Goal: Use online tool/utility: Utilize a website feature to perform a specific function

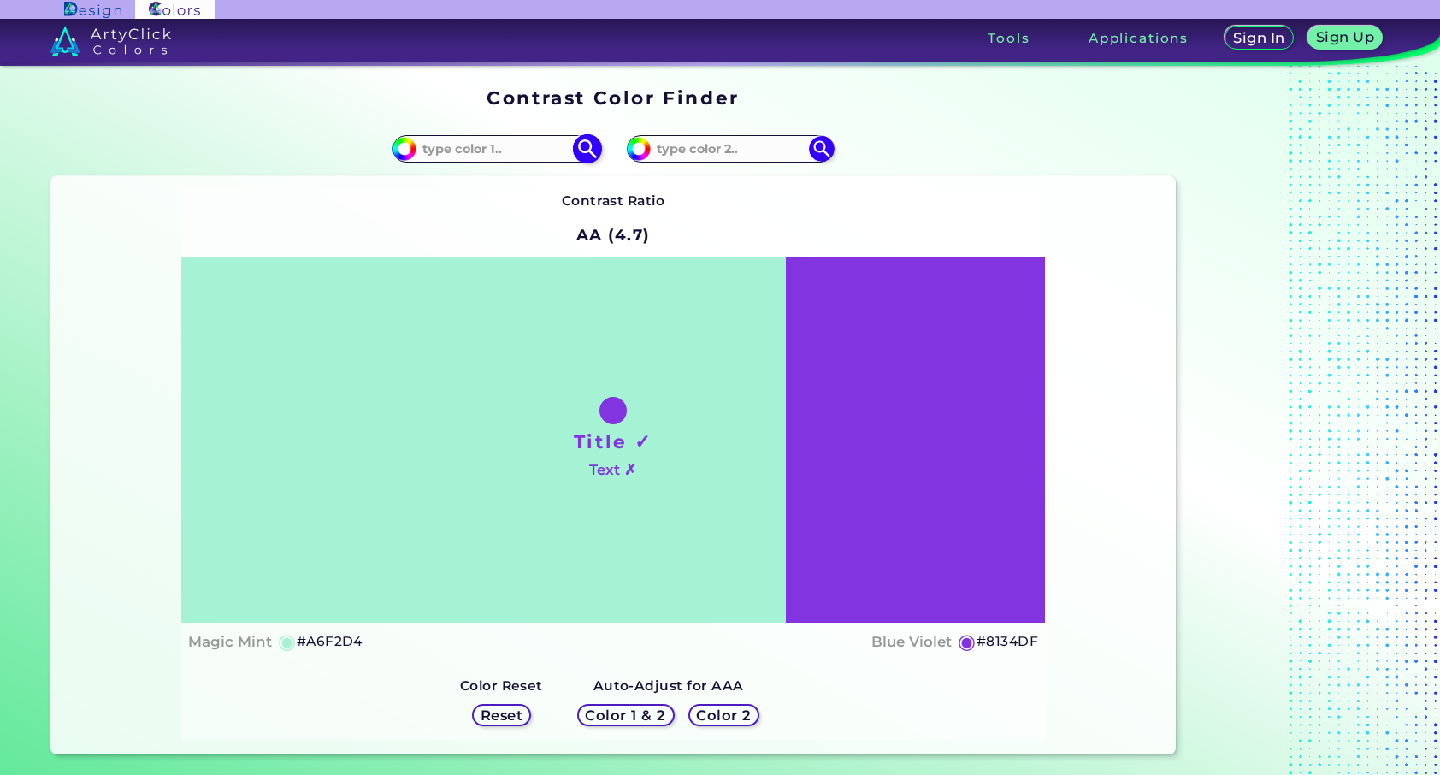
click at [401, 143] on input "#a6f2d4" at bounding box center [402, 146] width 21 height 21
type input "#a6f2db"
type input "#A6F2DB"
type input "#a6f2d9"
type input "#A6F2D9"
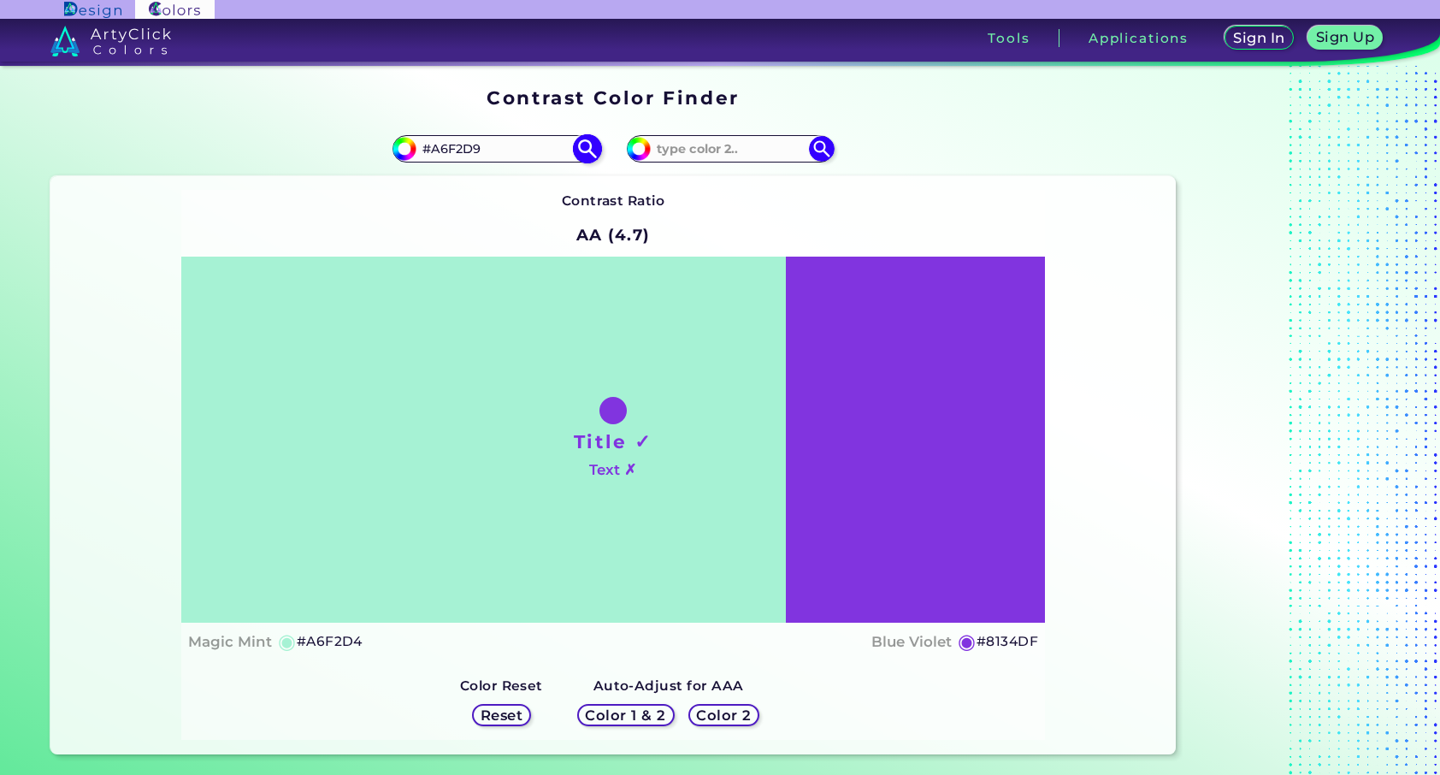
type input "#a6f2cb"
type input "#A6F2CB"
type input "#a6f2bd"
type input "#A6F2BD"
type input "#a6f2b9"
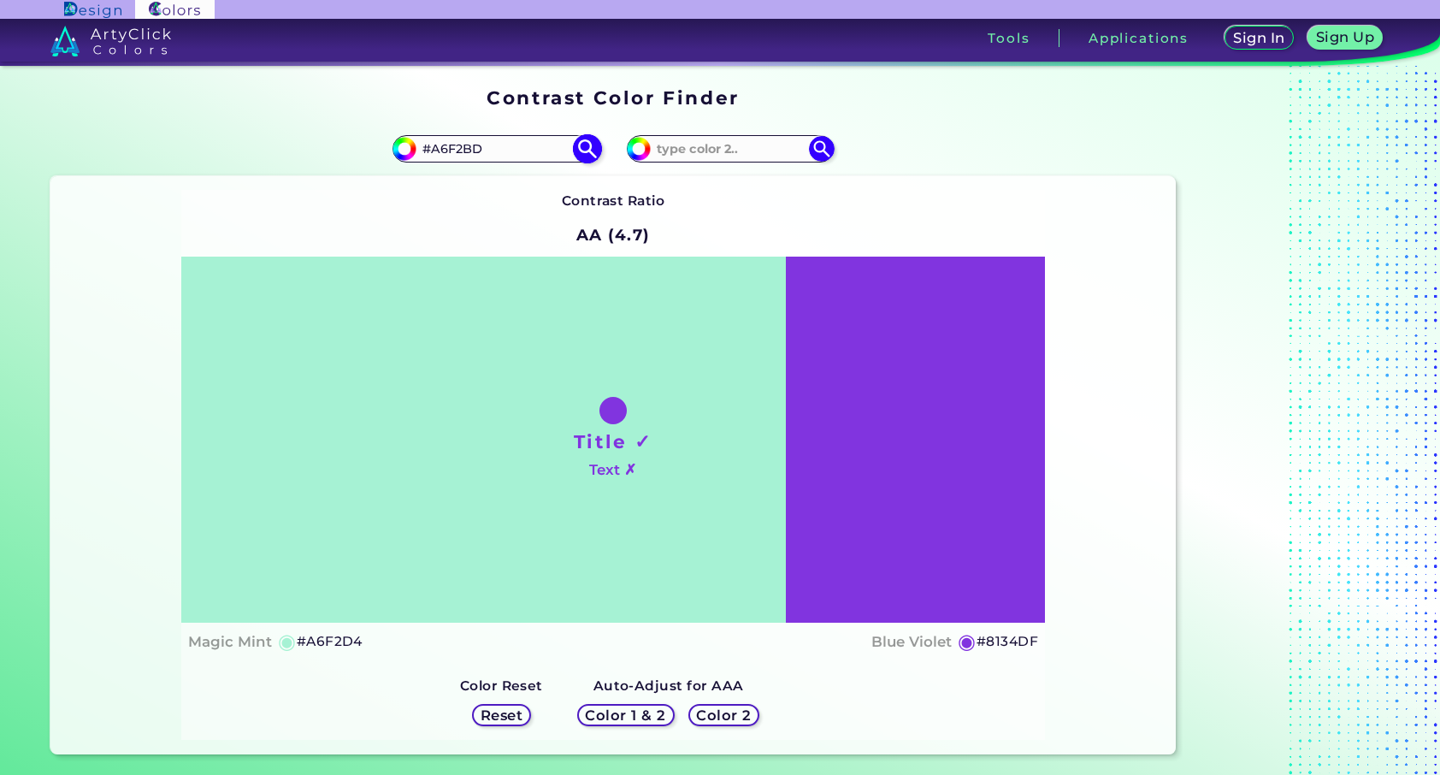
type input "#A6F2B9"
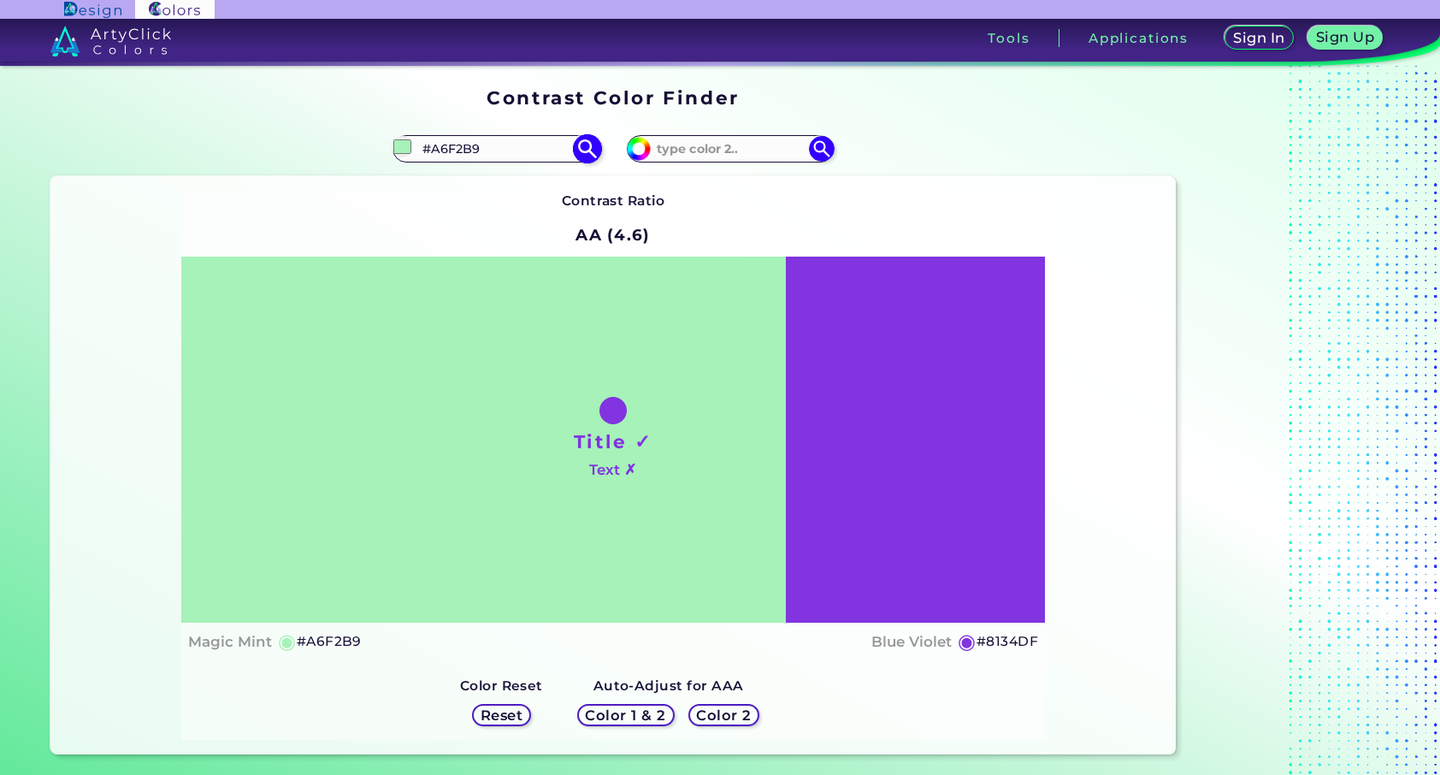
type input "#a6f2b5"
type input "#A6F2B5"
type input "#a6f2b9"
type input "#A6F2B9"
type input "#aaf8be"
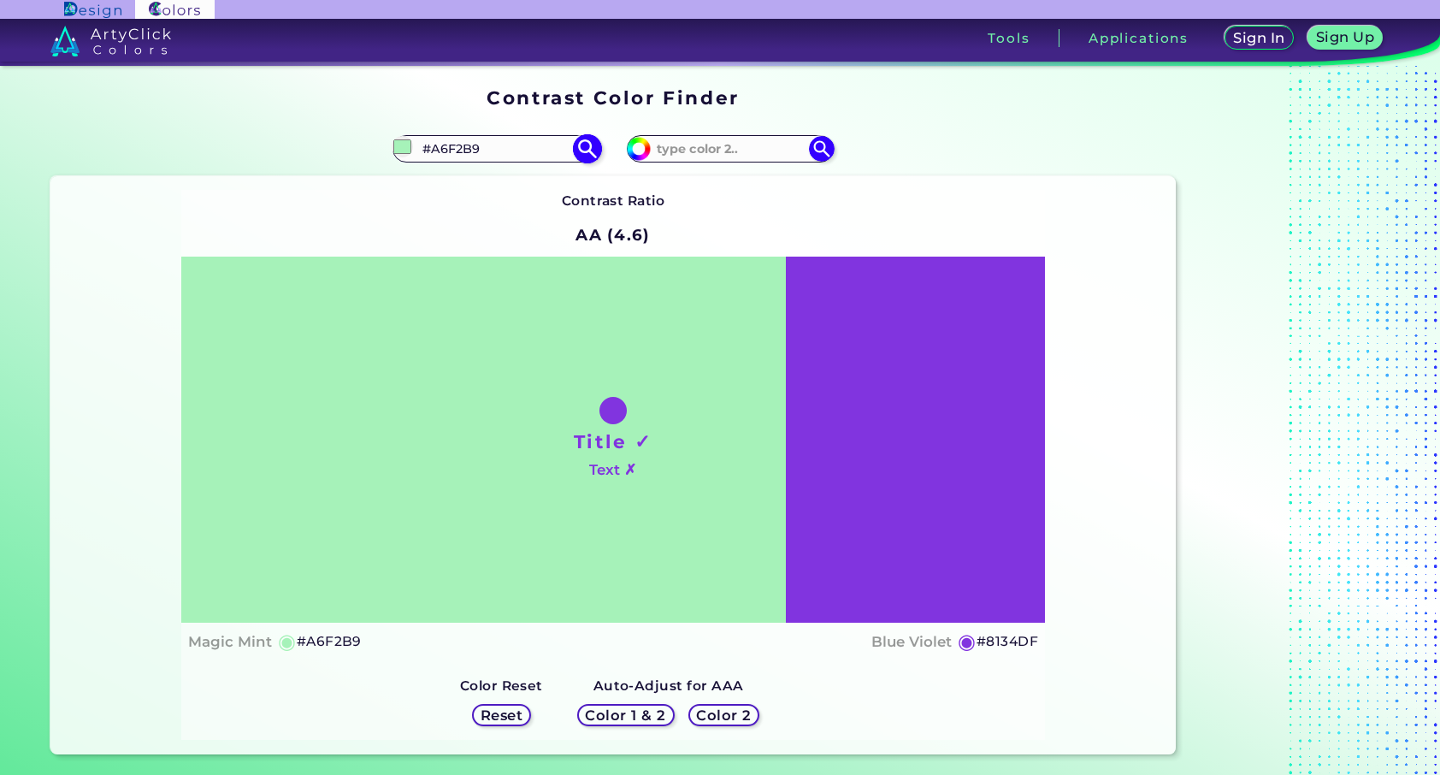
type input "#AAF8BE"
type input "#abf7be"
type input "#ABF7BE"
type input "#a0eeb4"
type input "#A0EEB4"
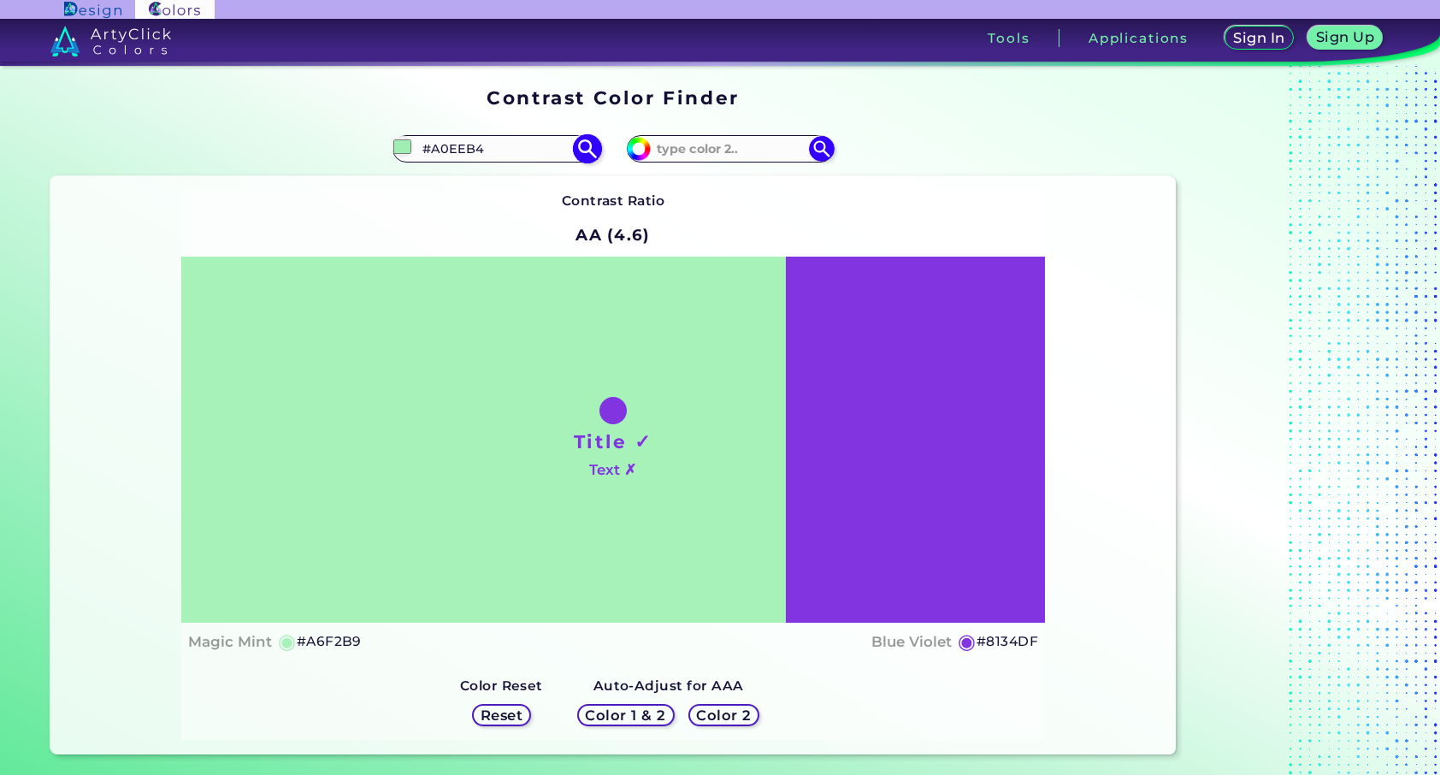
type input "#89cd9a"
type input "#89CD9A"
type input "#72ac80"
type input "#72AC80"
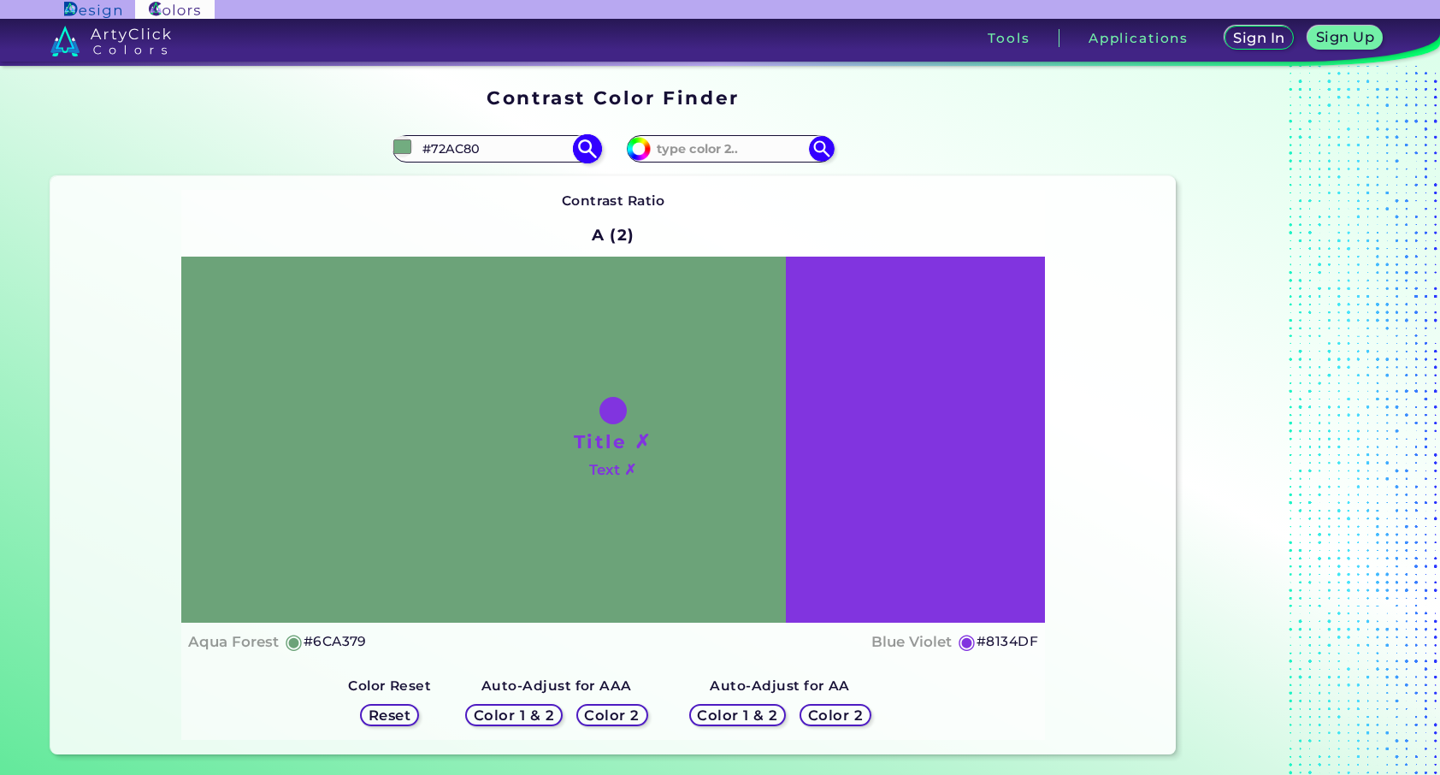
type input "#68a177"
type input "#68A177"
type input "#6aa077"
type input "#6AA077"
type input "#689c75"
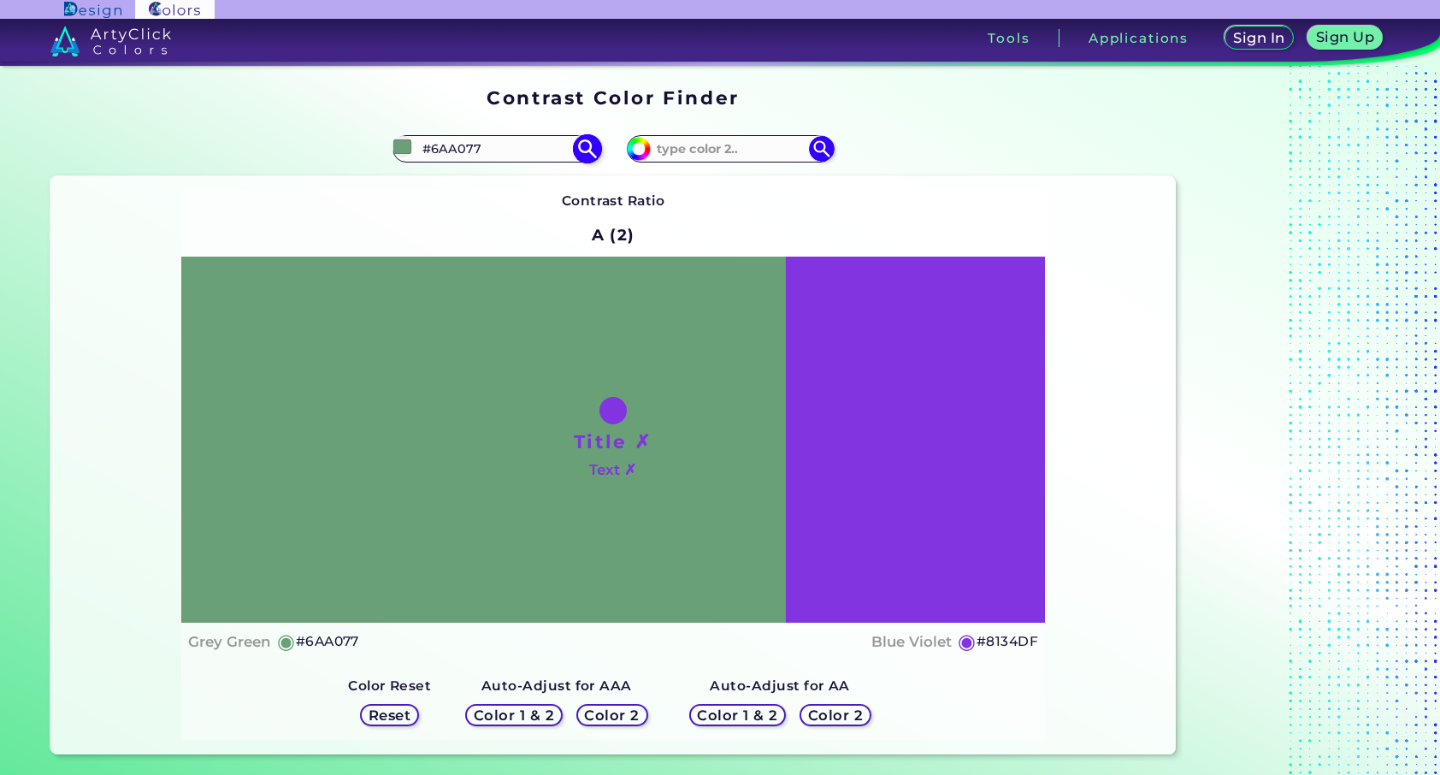
type input "#689C75"
type input "#6b9e78"
type input "#6B9E78"
type input "#6c9d78"
type input "#6C9D78"
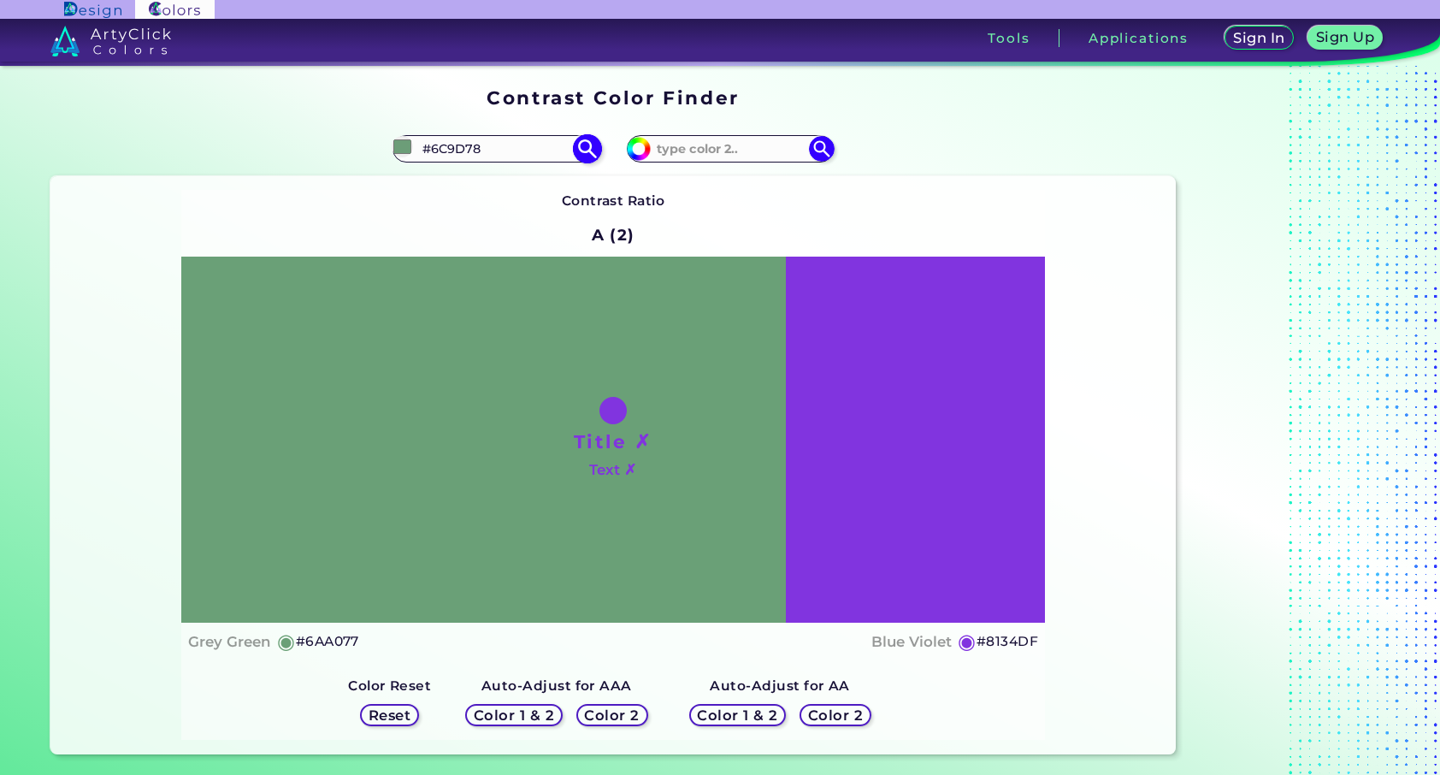
type input "#6ea07b"
type input "#6EA07B"
type input "#70a47d"
type input "#70A47D"
type input "#73a580"
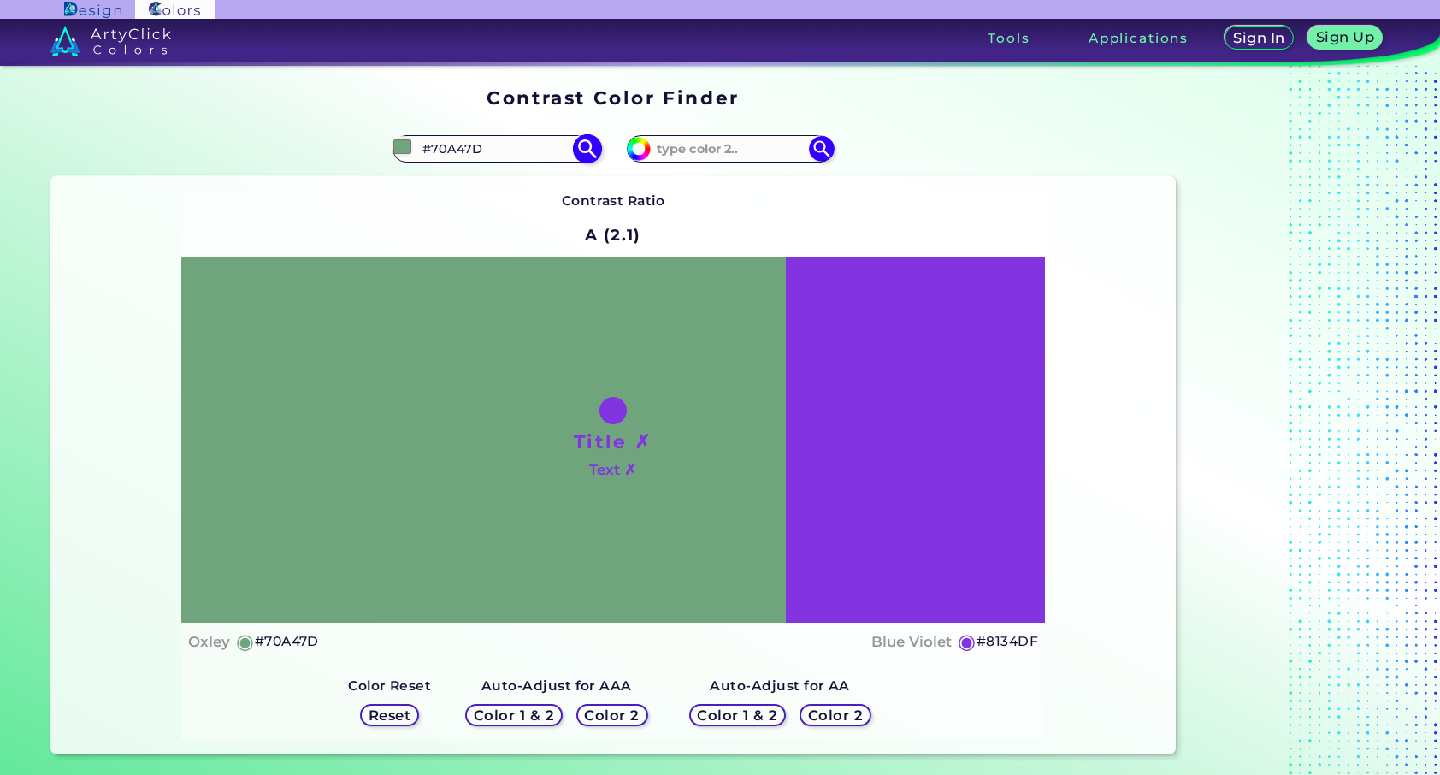
type input "#73A580"
type input "#72a77f"
type input "#72A77F"
type input "#73a580"
type input "#73A580"
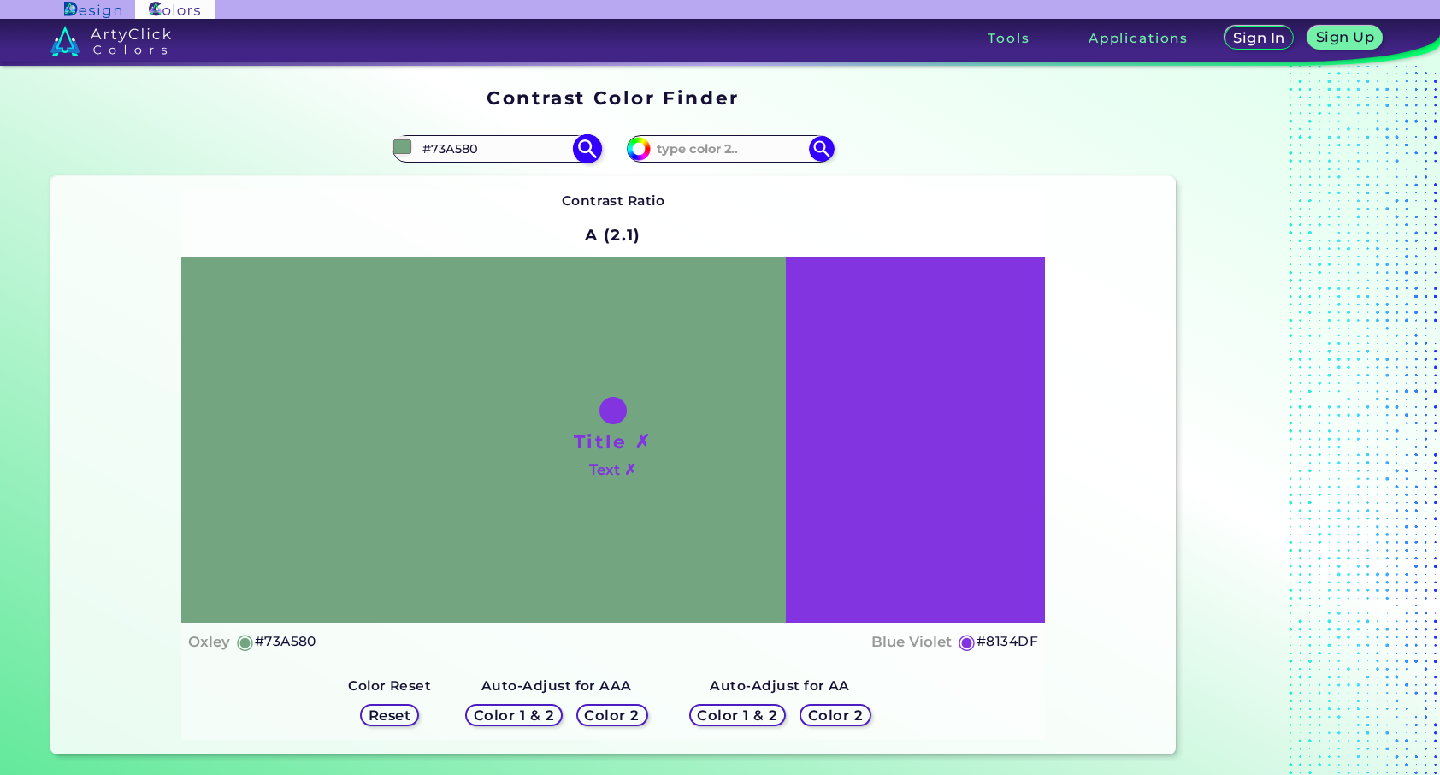
type input "#76a782"
type input "#76A782"
type input "#78ab85"
type input "#78AB85"
type input "#7bad88"
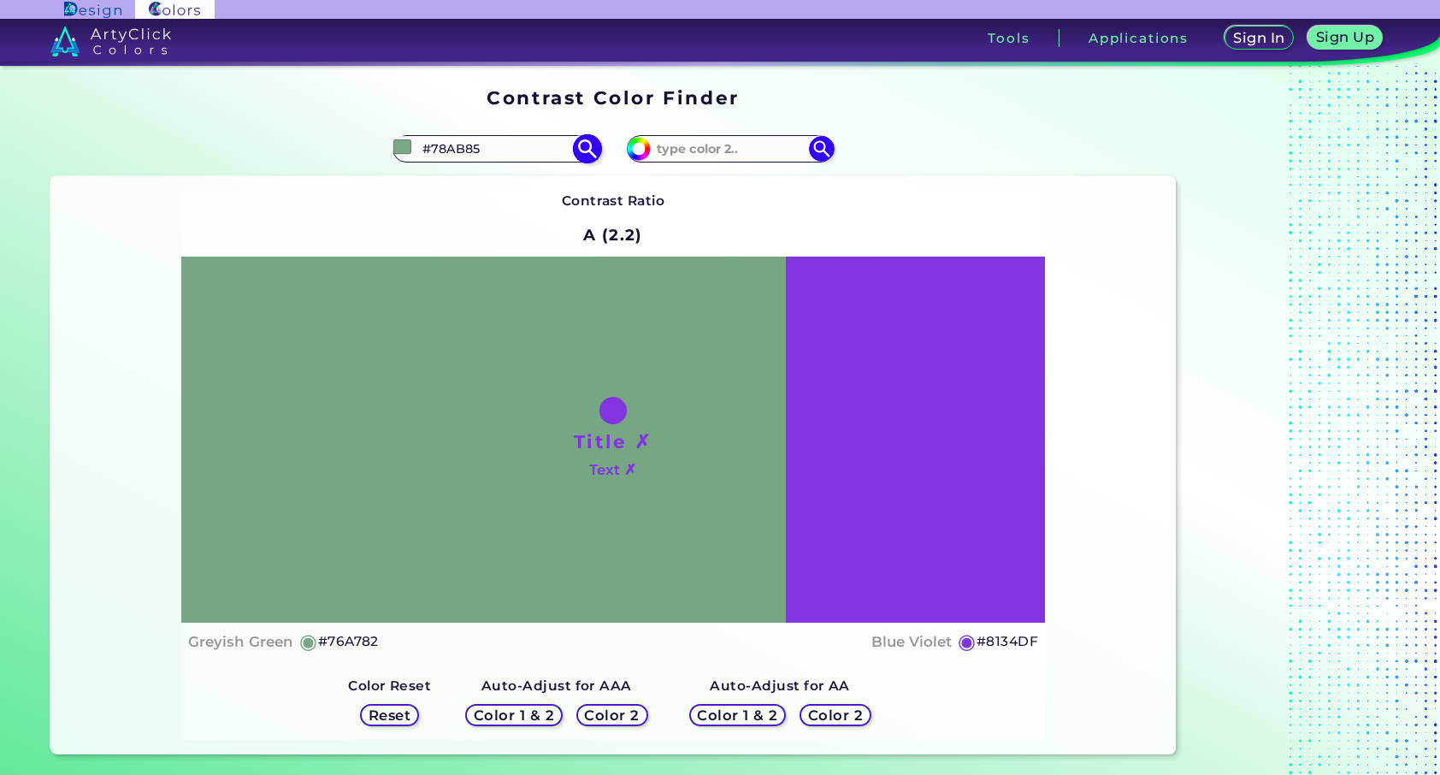
type input "#7BAD88"
type input "#80b38c"
type input "#80B38C"
type input "#82b58f"
type input "#82B58F"
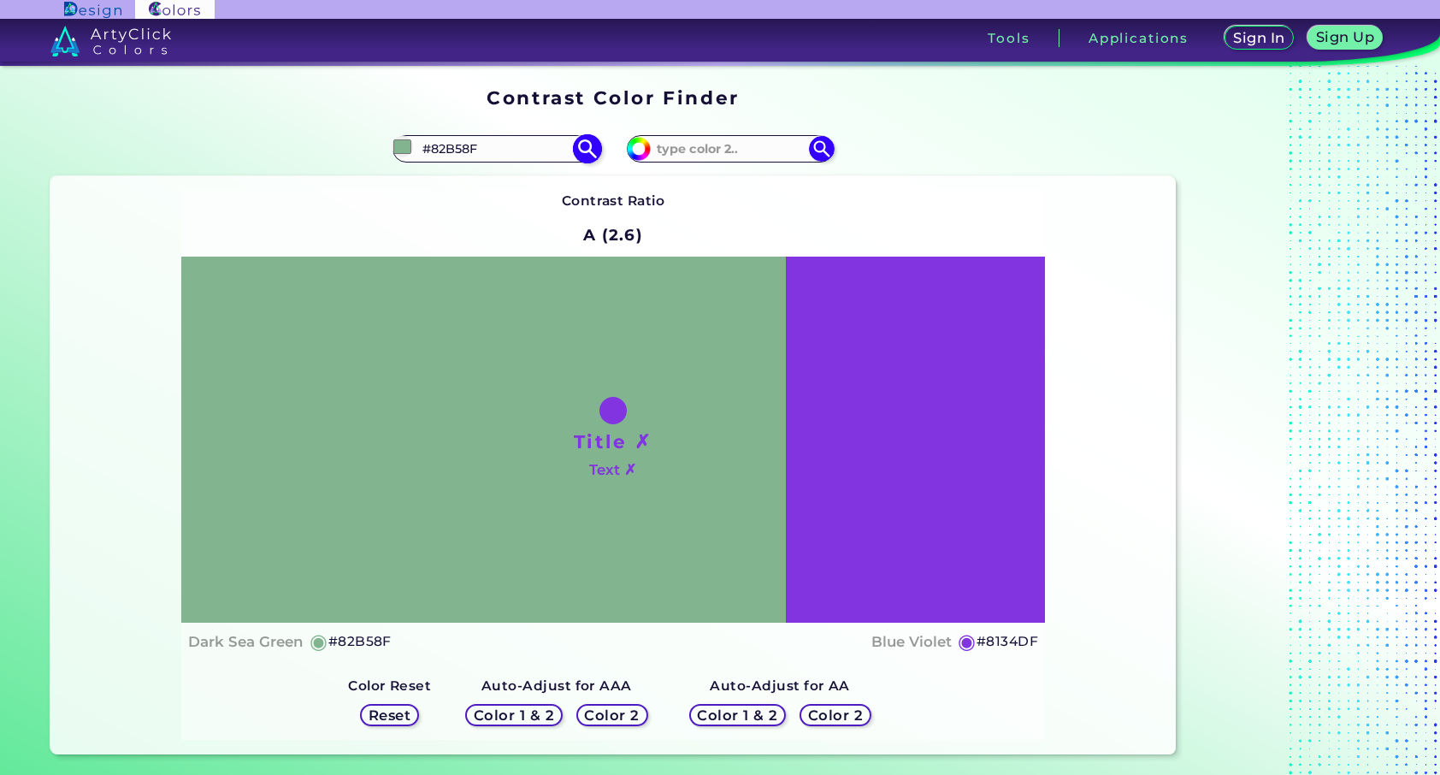
type input "#7eb48c"
type input "#7EB48C"
type input "#81b18d"
type input "#81B18D"
type input "#7db08a"
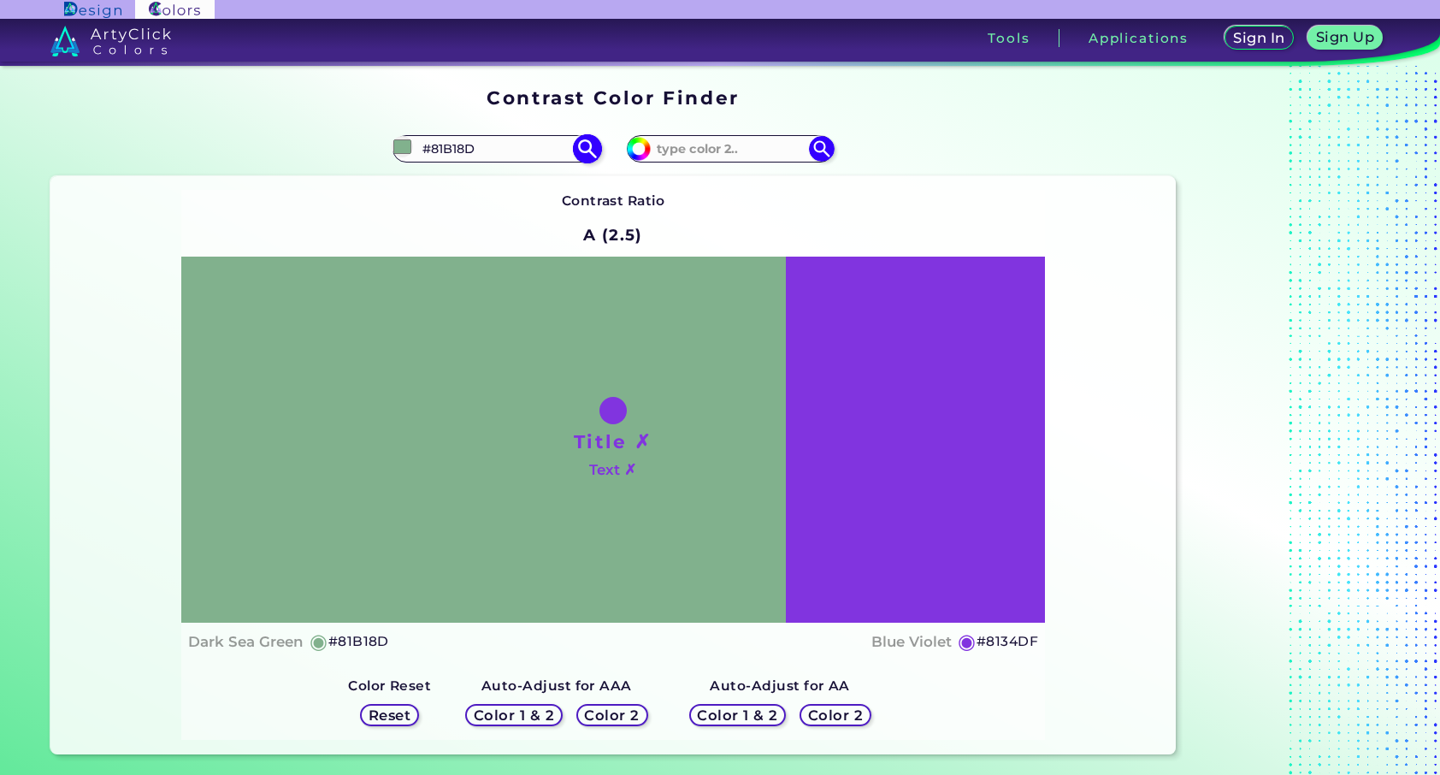
type input "#7DB08A"
click at [586, 150] on img at bounding box center [587, 148] width 30 height 30
click at [500, 406] on div "Title ✗ Text ✗" at bounding box center [613, 440] width 864 height 366
click at [582, 151] on img at bounding box center [587, 148] width 30 height 30
click at [476, 152] on input "#7DB08A" at bounding box center [496, 148] width 159 height 23
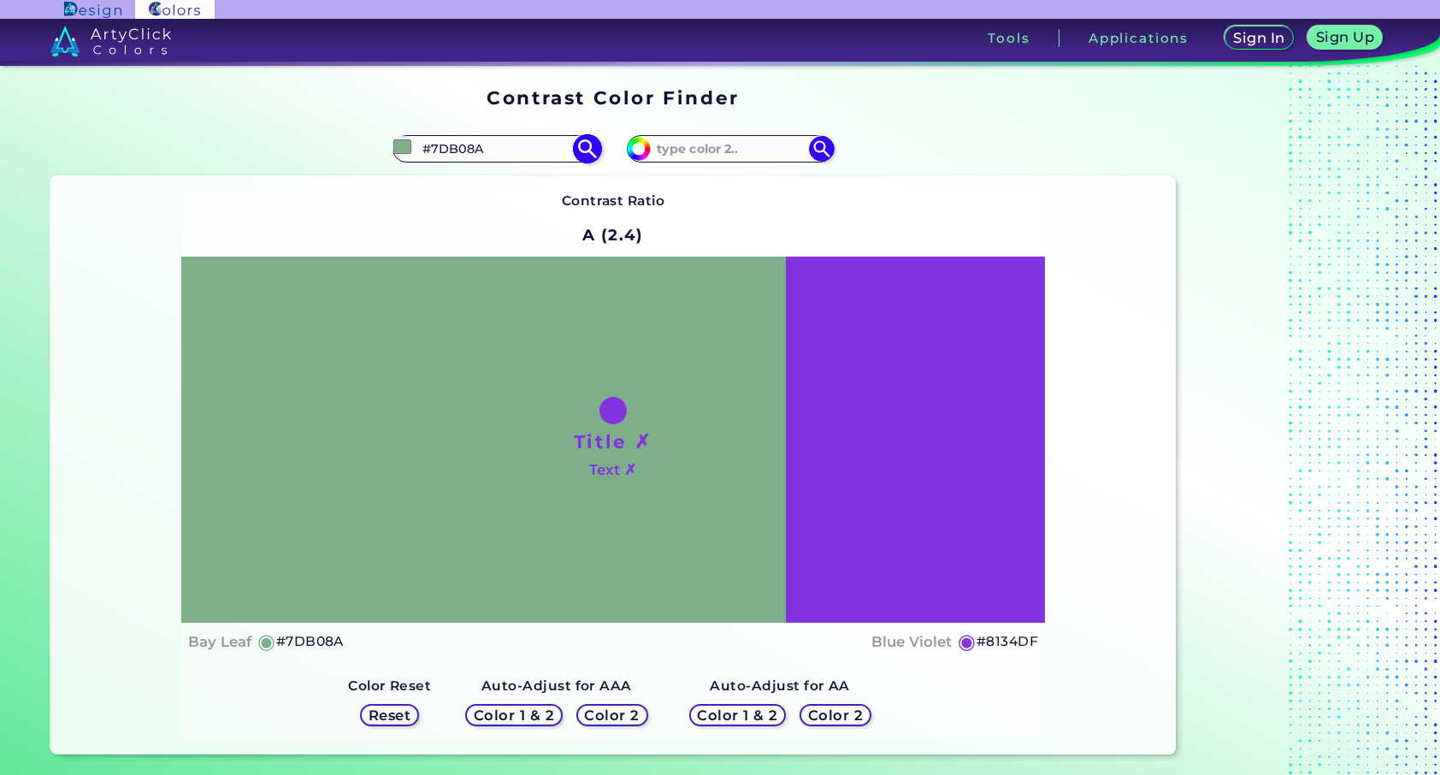
click at [405, 147] on input "#7db08a" at bounding box center [402, 146] width 21 height 21
type input "#1b4124"
type input "#1B4124"
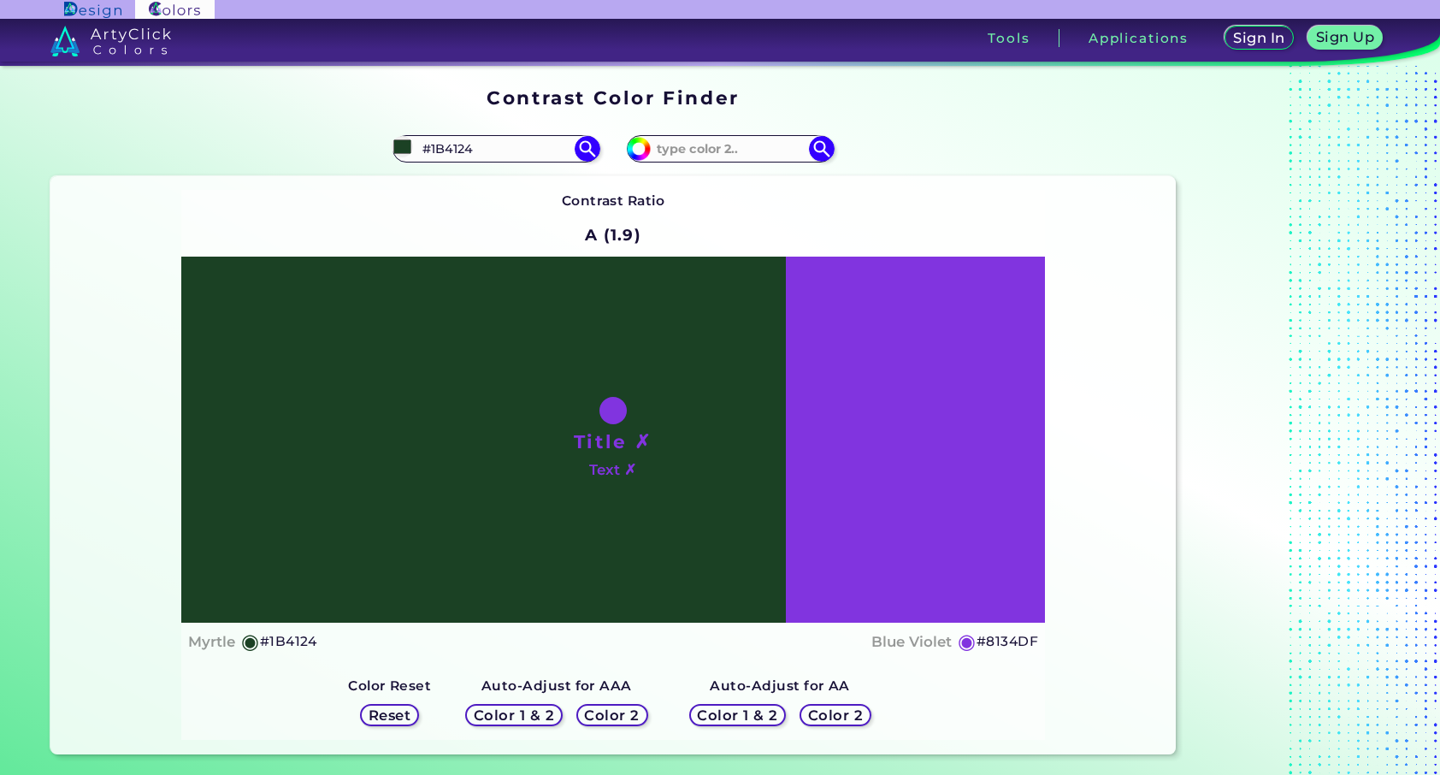
click at [302, 215] on div "Contrast Ratio A (1.9) Title ✗ Text ✗ Myrtle ◉ #1B4124 Blue Violet" at bounding box center [613, 465] width 864 height 550
click at [407, 151] on input "#1b4124" at bounding box center [402, 146] width 21 height 21
type input "#1b2a41"
type input "#1B2A41"
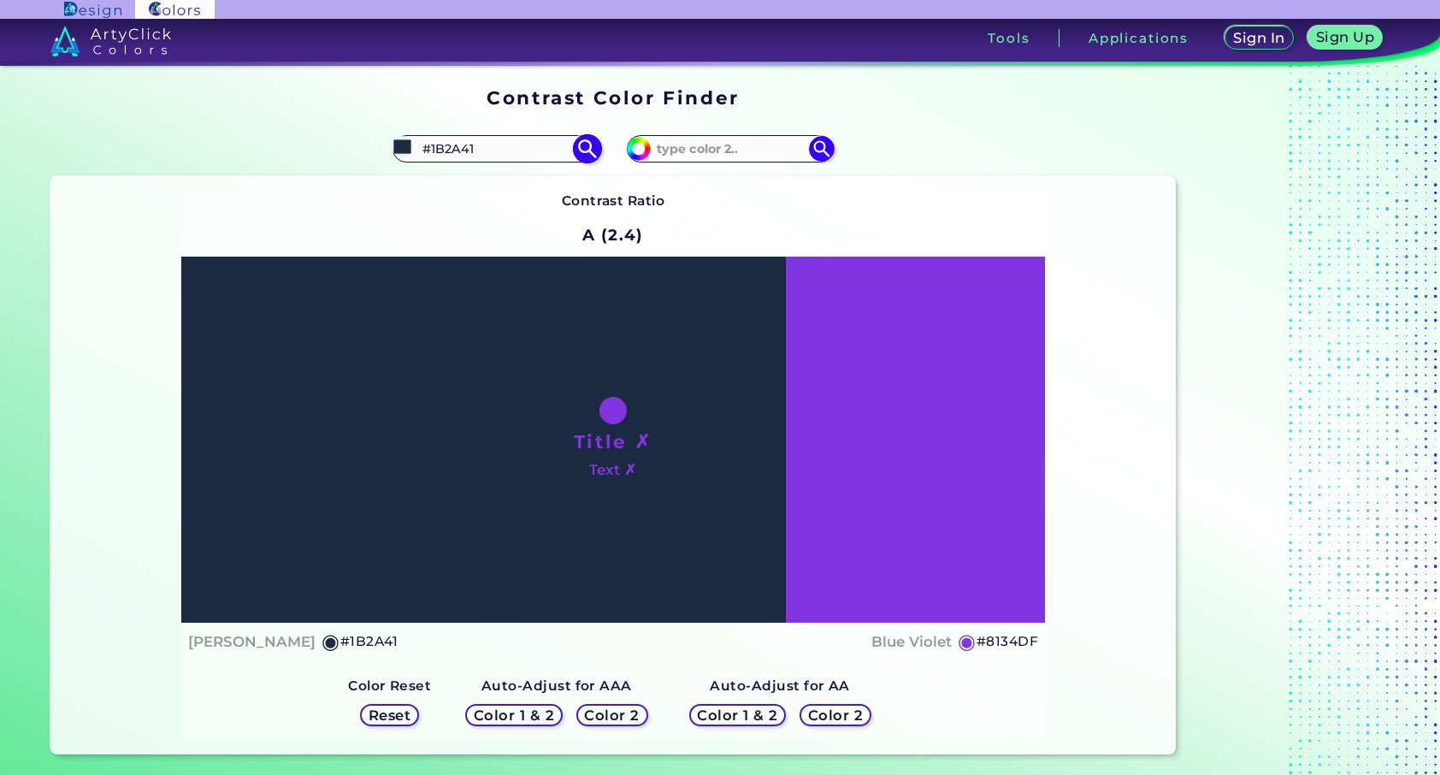
type input "#5a8ee2"
type input "#5A8EE2"
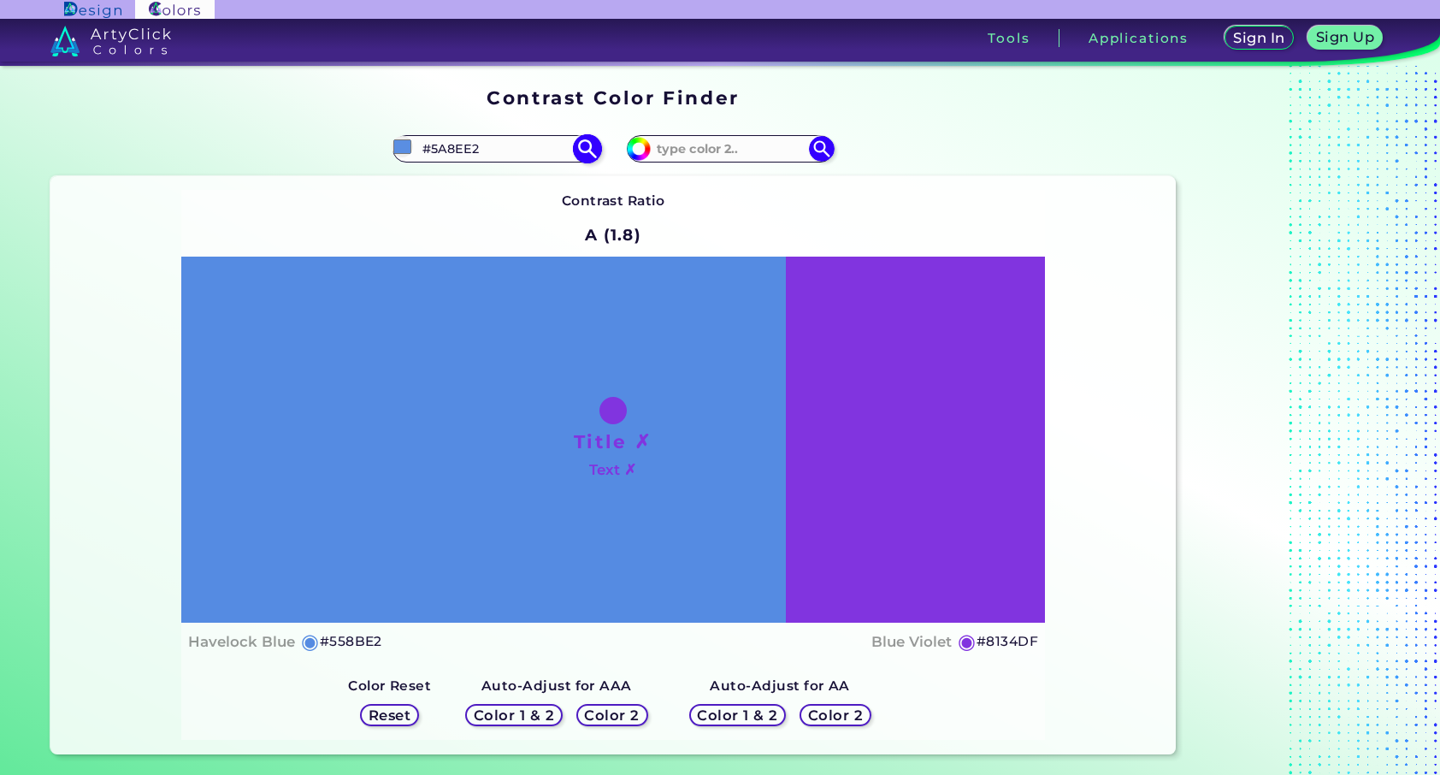
type input "#558be2"
type input "#558BE2"
type input "#558be2"
click at [269, 171] on div "#558be2 #558BE2" at bounding box center [331, 148] width 563 height 55
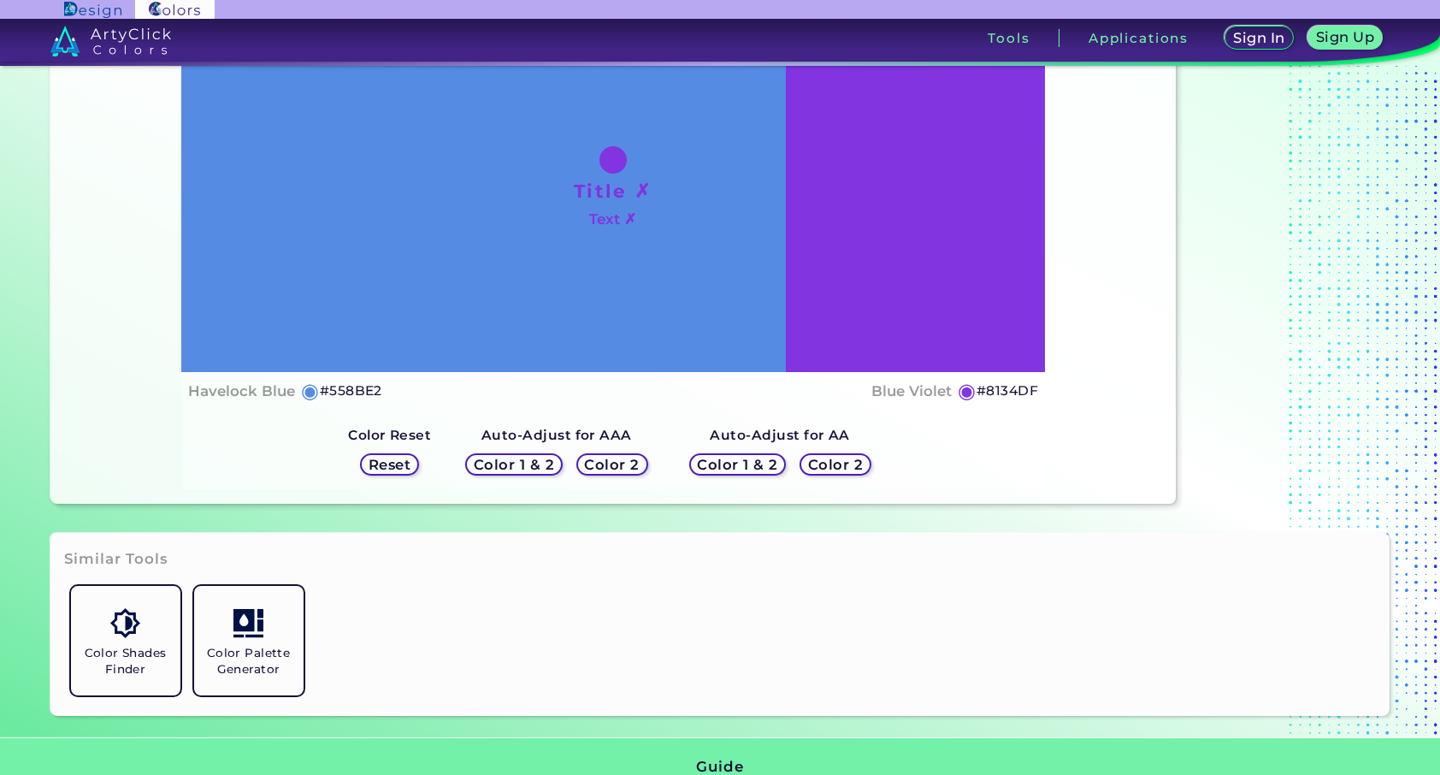
click at [380, 462] on h5 "Reset" at bounding box center [389, 464] width 38 height 13
click at [384, 465] on h5 "Reset" at bounding box center [389, 464] width 38 height 13
click at [633, 465] on h5 "Color 2" at bounding box center [613, 464] width 50 height 13
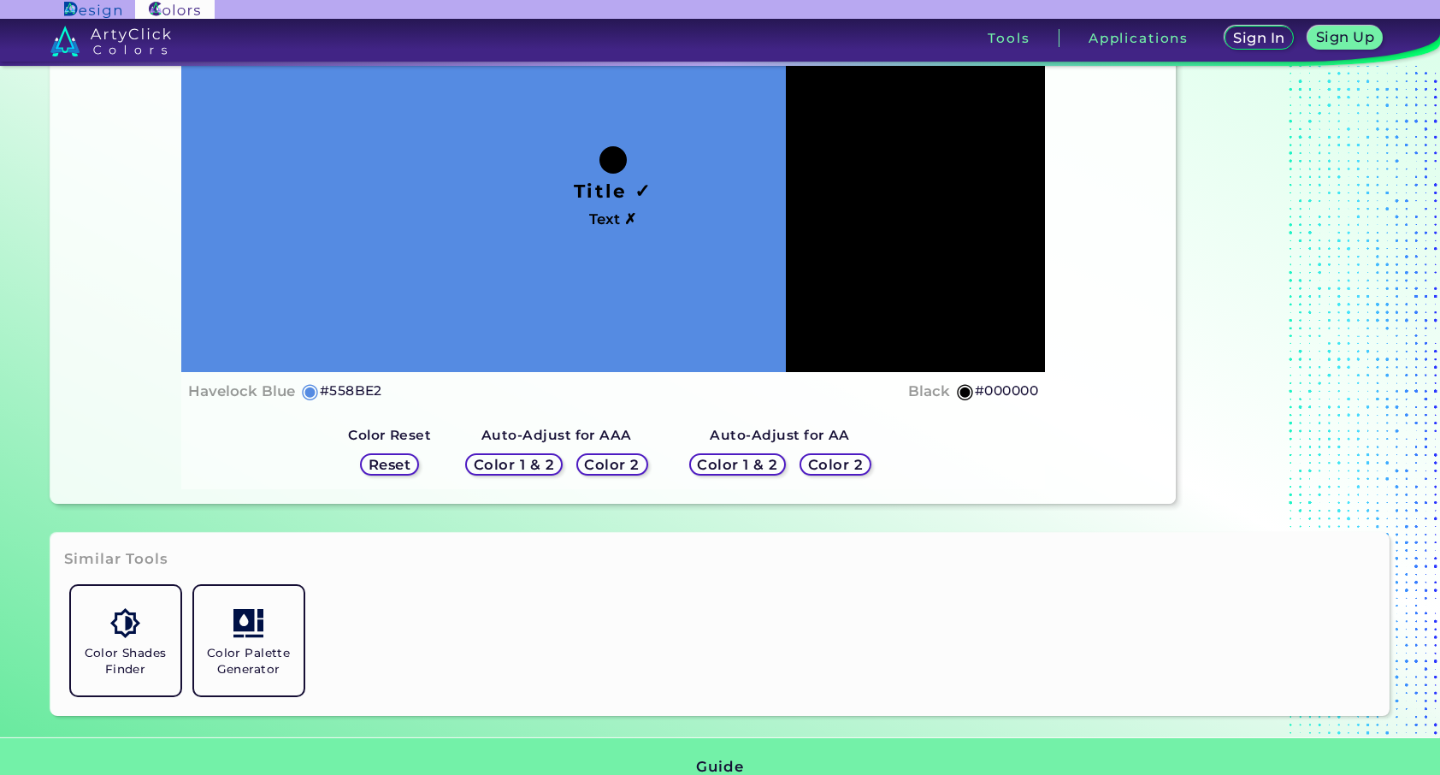
click at [742, 460] on h5 "Color 1 & 2" at bounding box center [737, 464] width 73 height 13
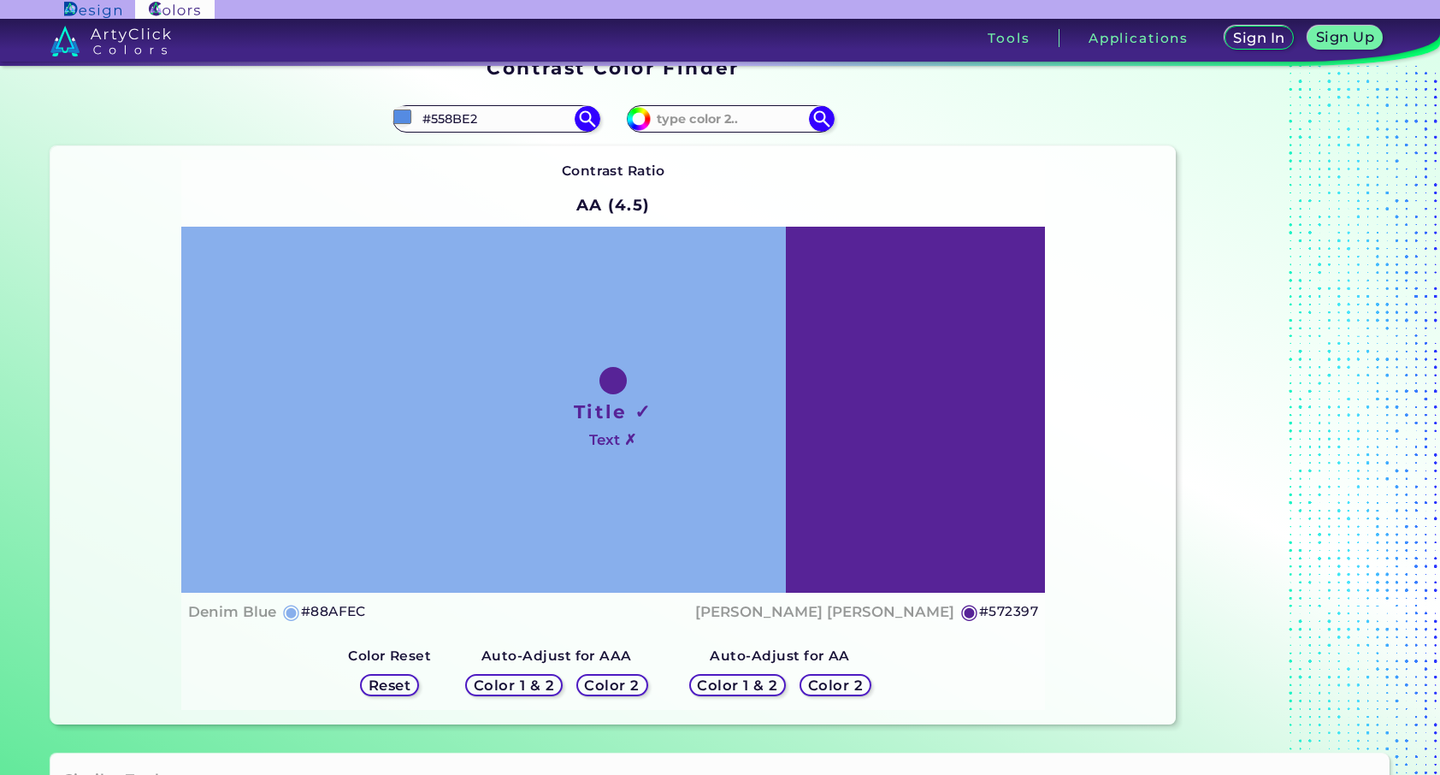
scroll to position [0, 0]
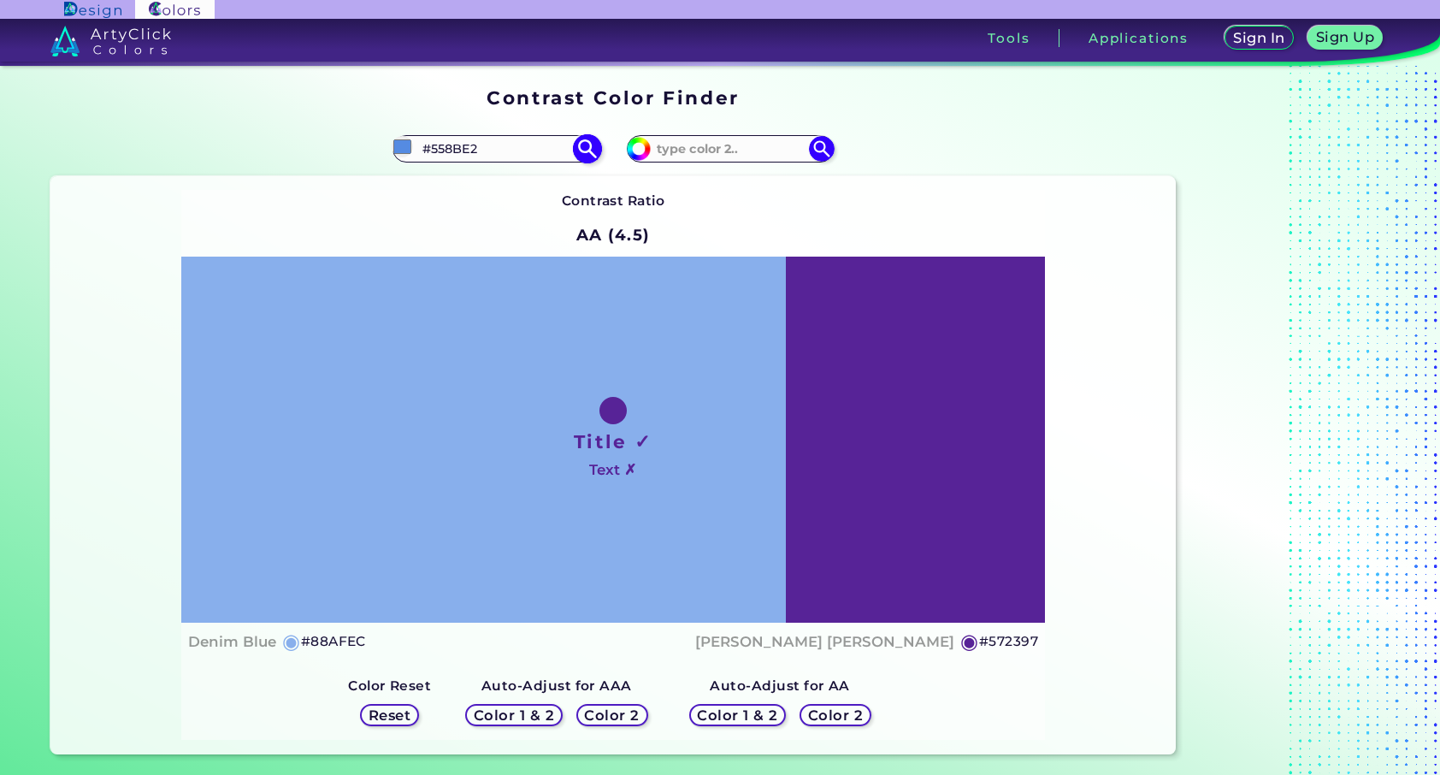
click at [585, 152] on img at bounding box center [587, 148] width 30 height 30
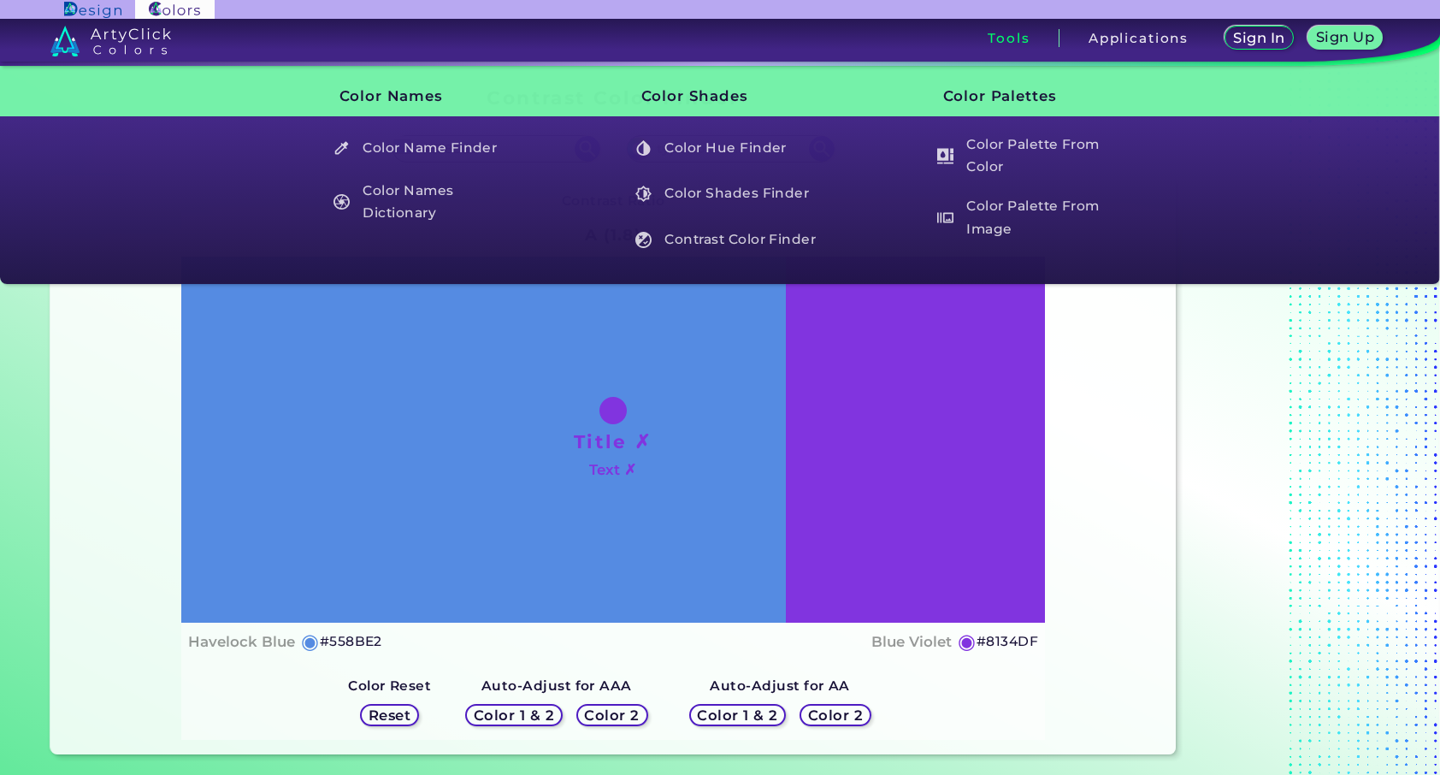
click at [988, 42] on h3 "Tools" at bounding box center [1009, 38] width 42 height 13
click at [992, 39] on h3 "Tools" at bounding box center [1009, 38] width 42 height 13
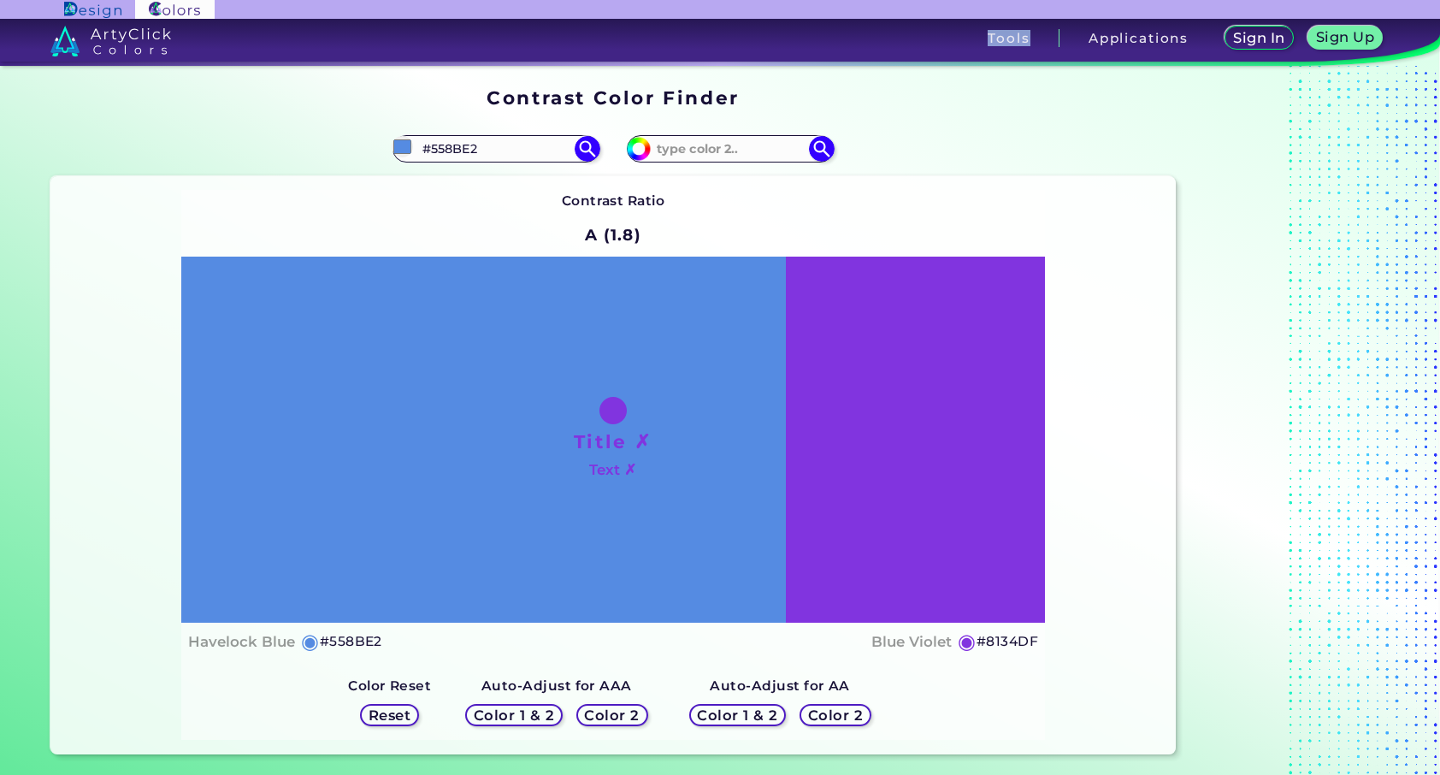
click at [992, 39] on h3 "Tools" at bounding box center [1009, 38] width 42 height 13
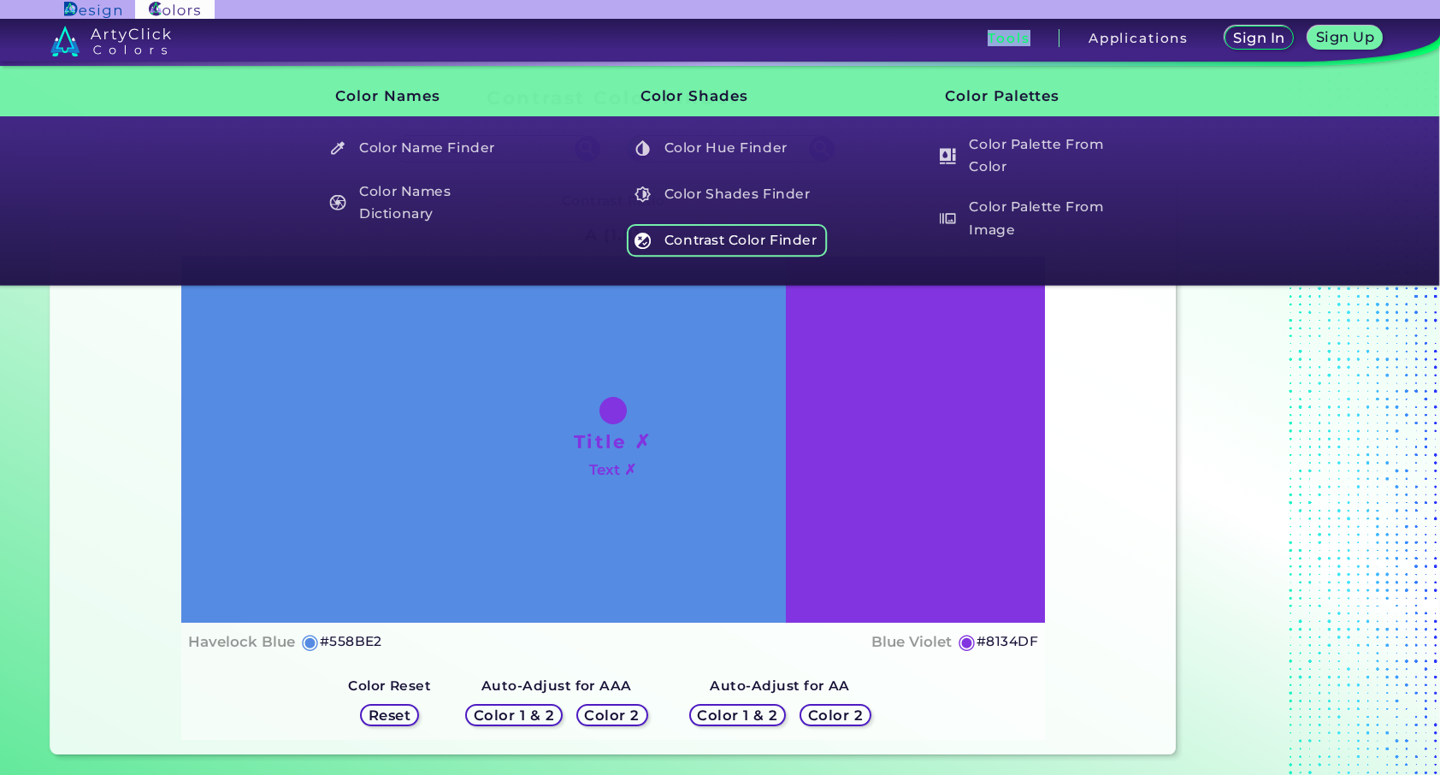
click at [684, 232] on h5 "Contrast Color Finder" at bounding box center [727, 240] width 201 height 33
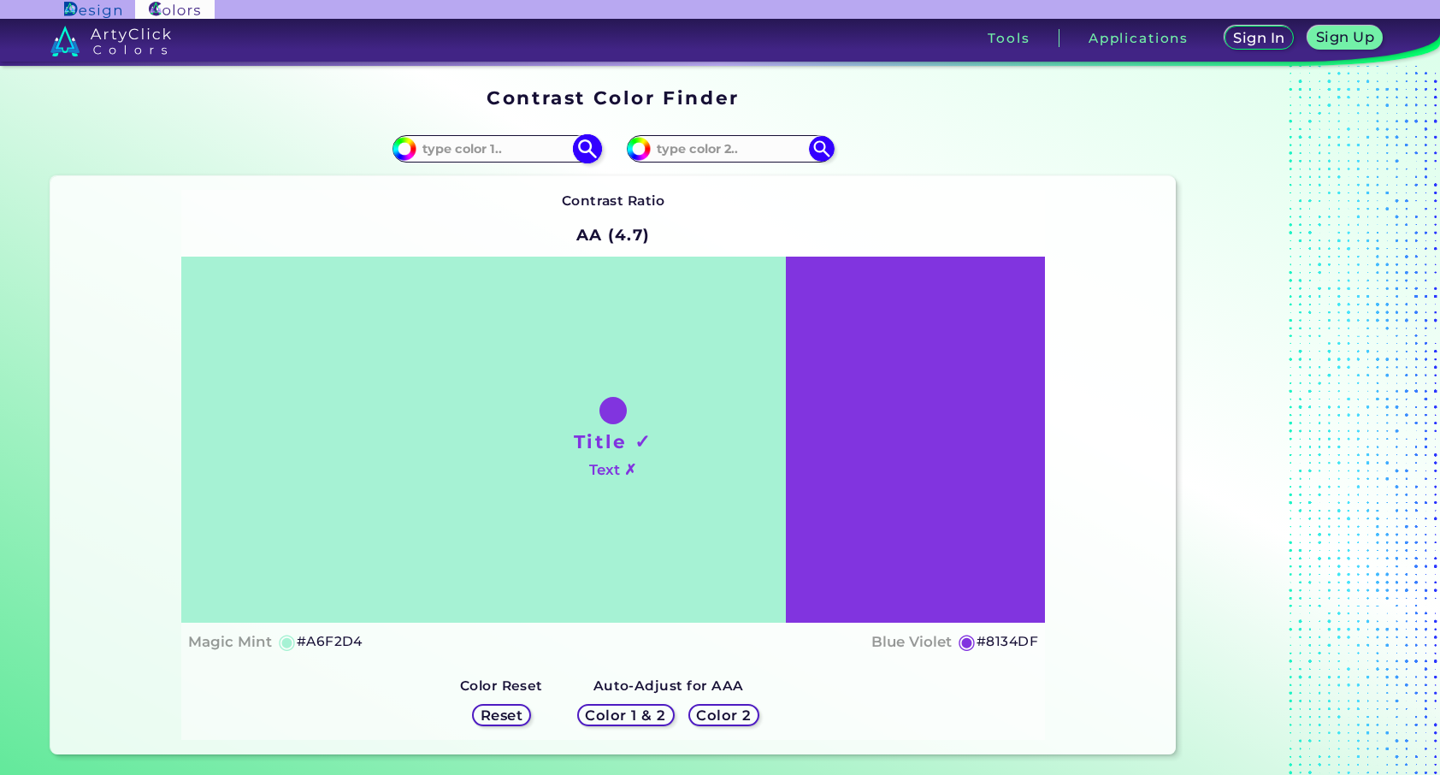
click at [411, 151] on input "#a6f2d4" at bounding box center [402, 146] width 21 height 21
type input "#aaeed3"
type input "#AAEED3"
type input "#a5eed1"
type input "#A5EED1"
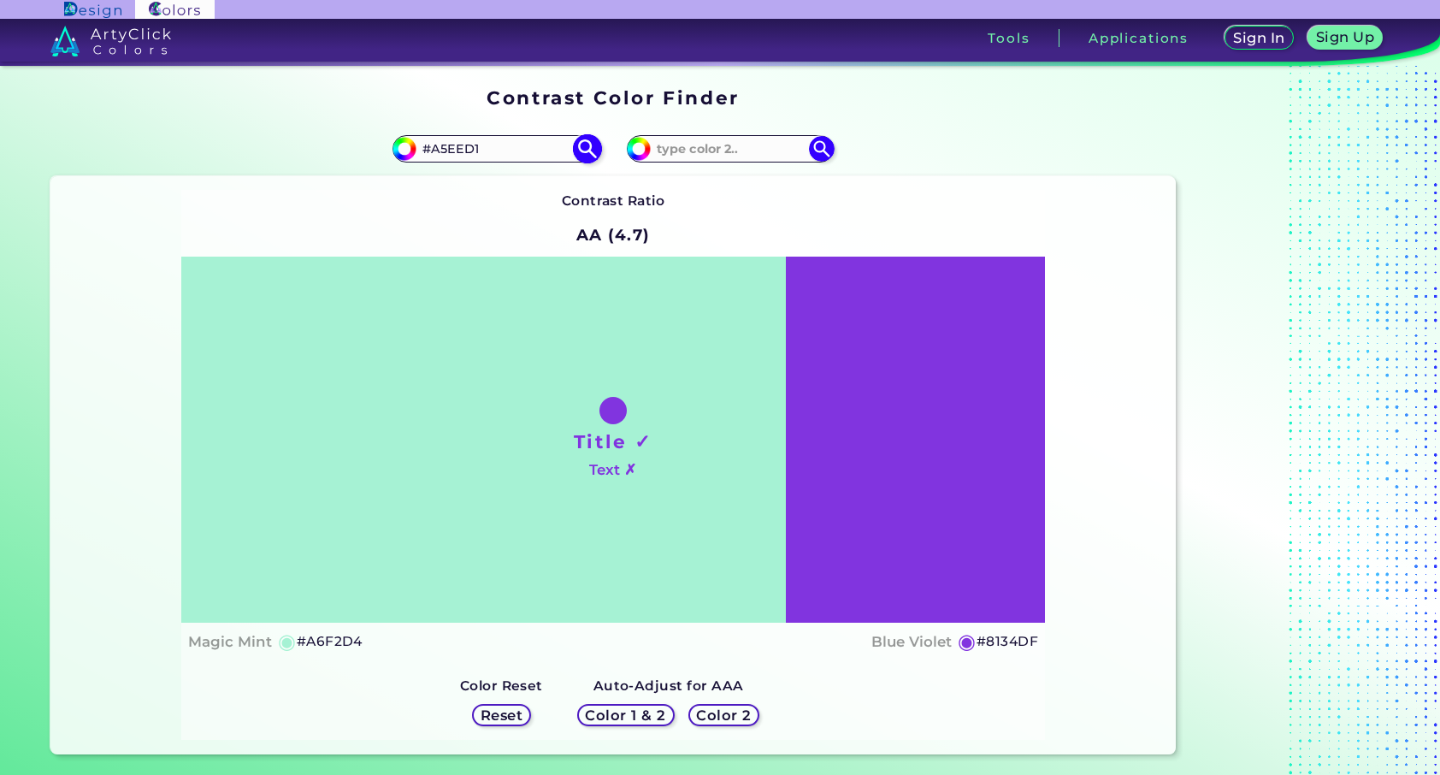
type input "#a2ecce"
type input "#A2ECCE"
type input "#95dfc2"
type input "#95DFC2"
type input "#86caaf"
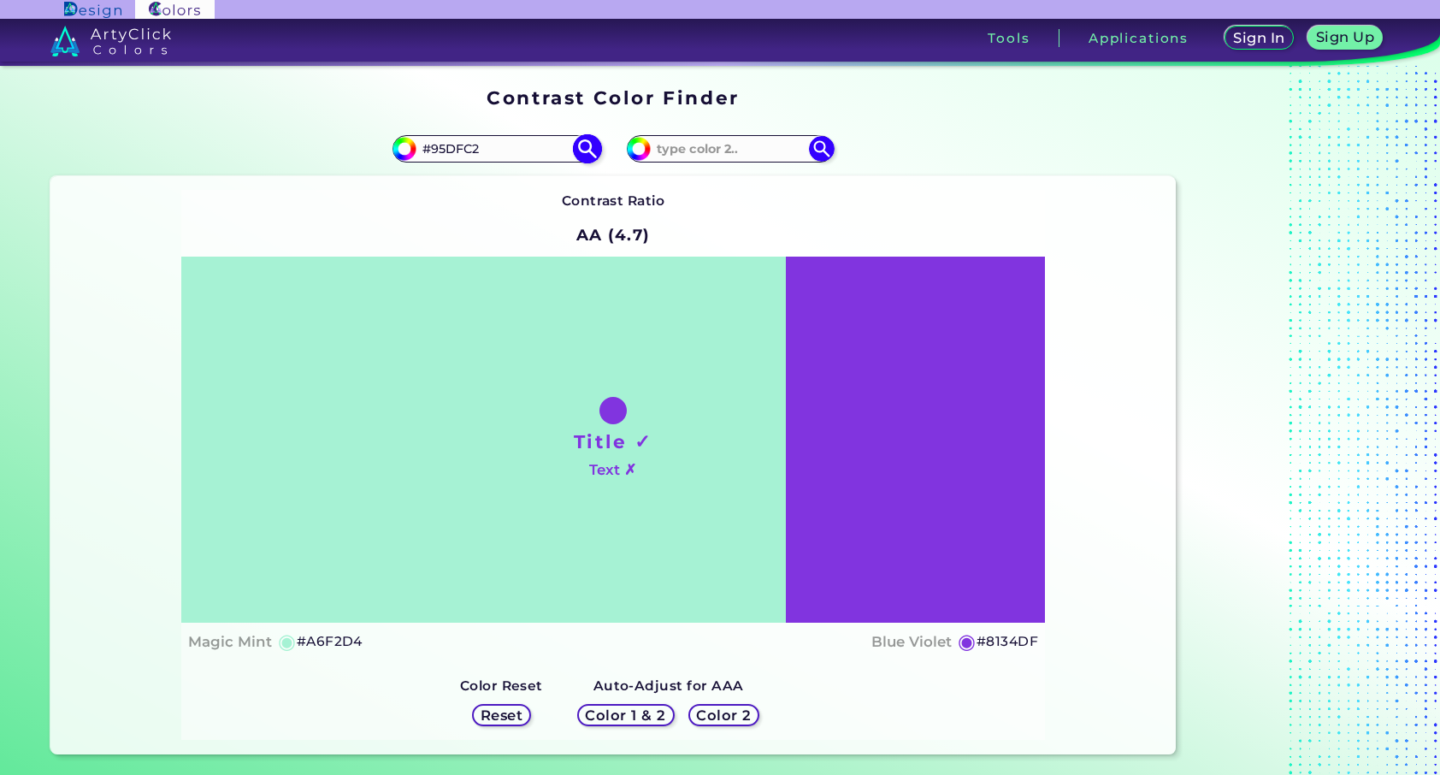
type input "#86CAAF"
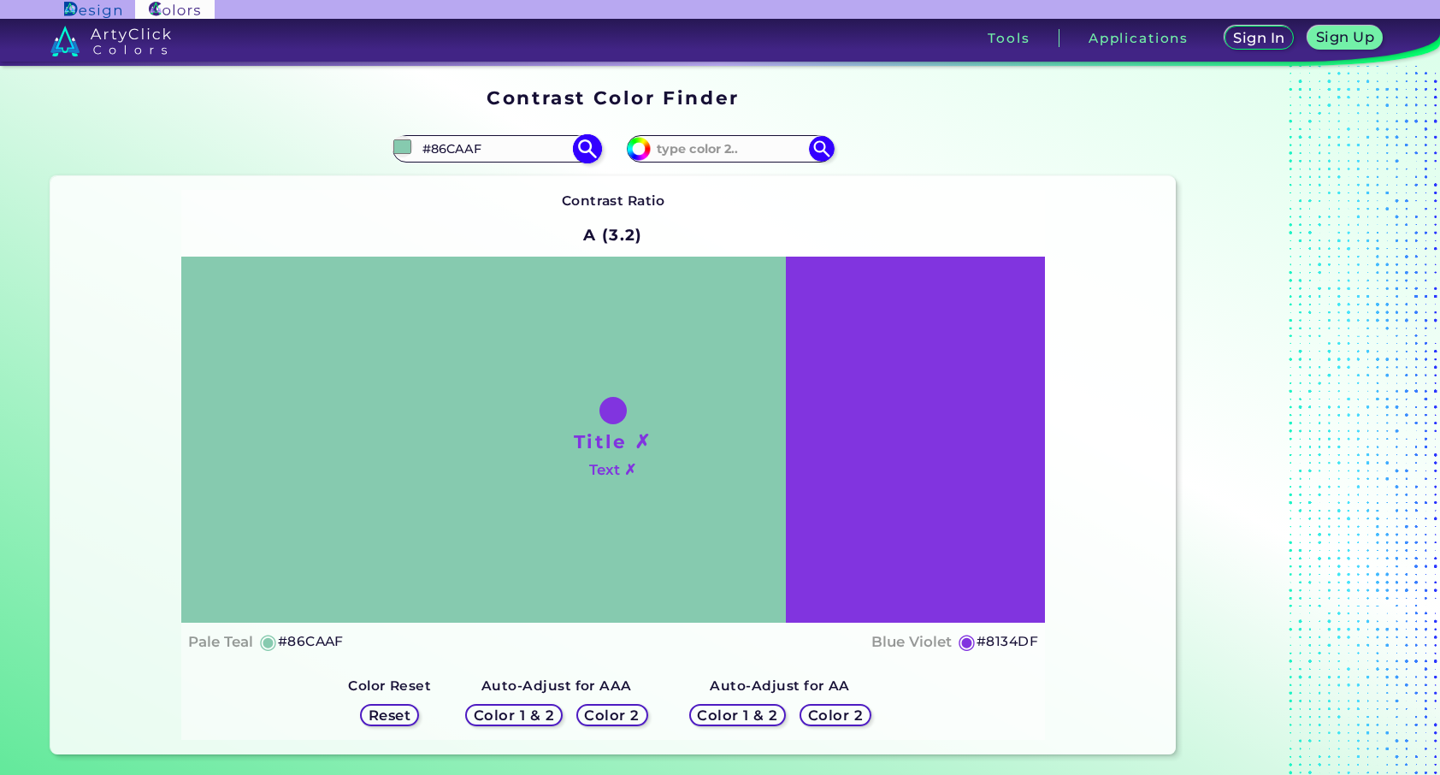
type input "#75b39a"
type input "#75B39A"
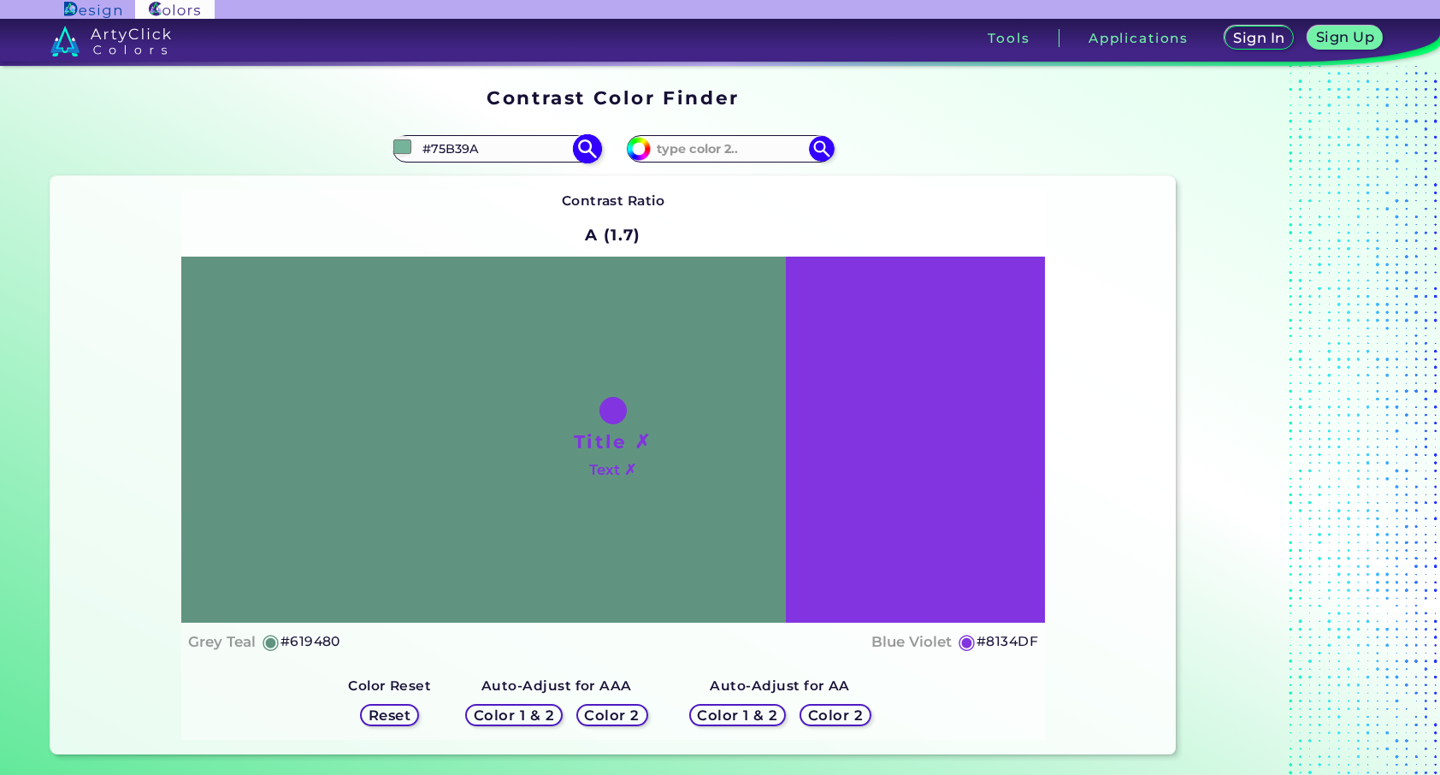
type input "#5b8b78"
type input "#5B8B78"
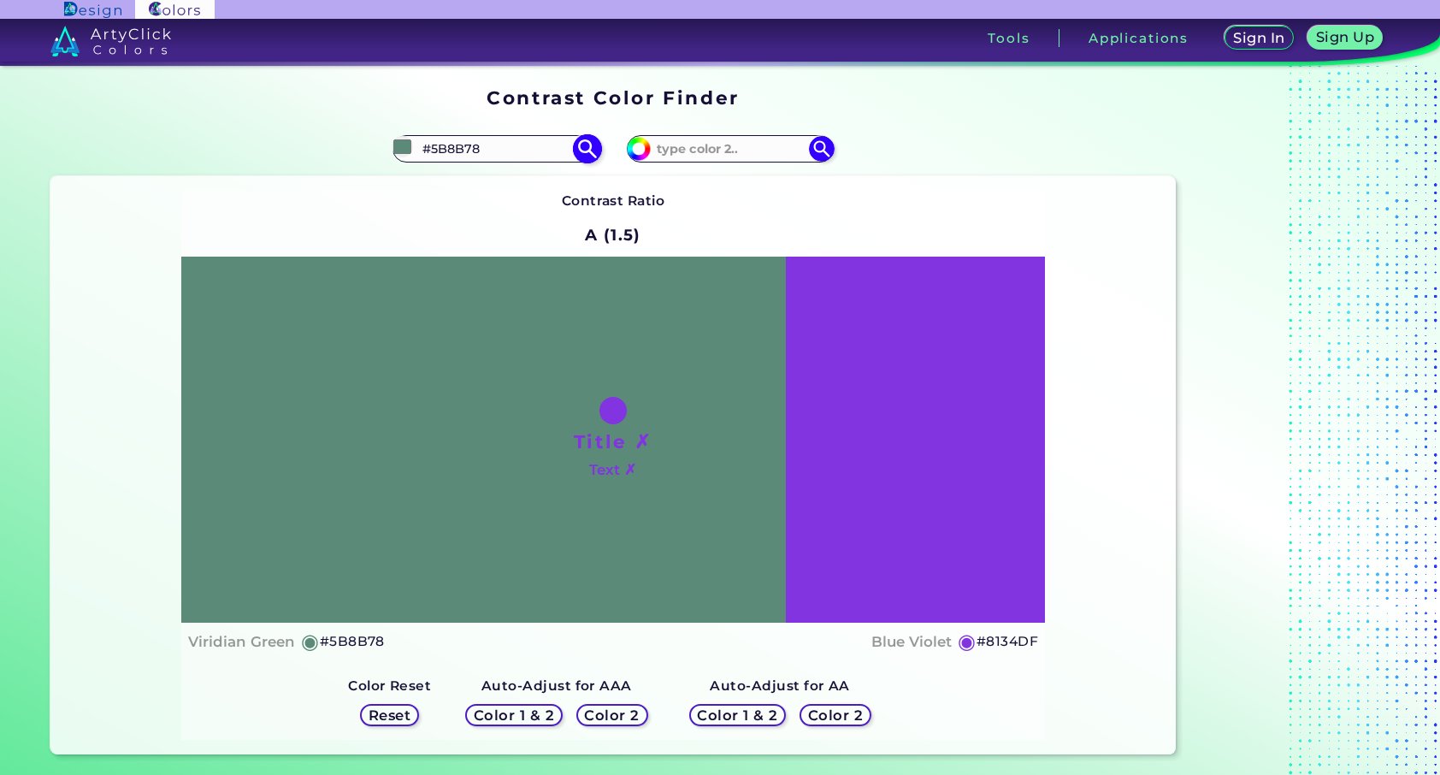
type input "#5d8e7a"
type input "#5D8E7A"
type input "#5f917d"
type input "#5F917D"
type input "#619480"
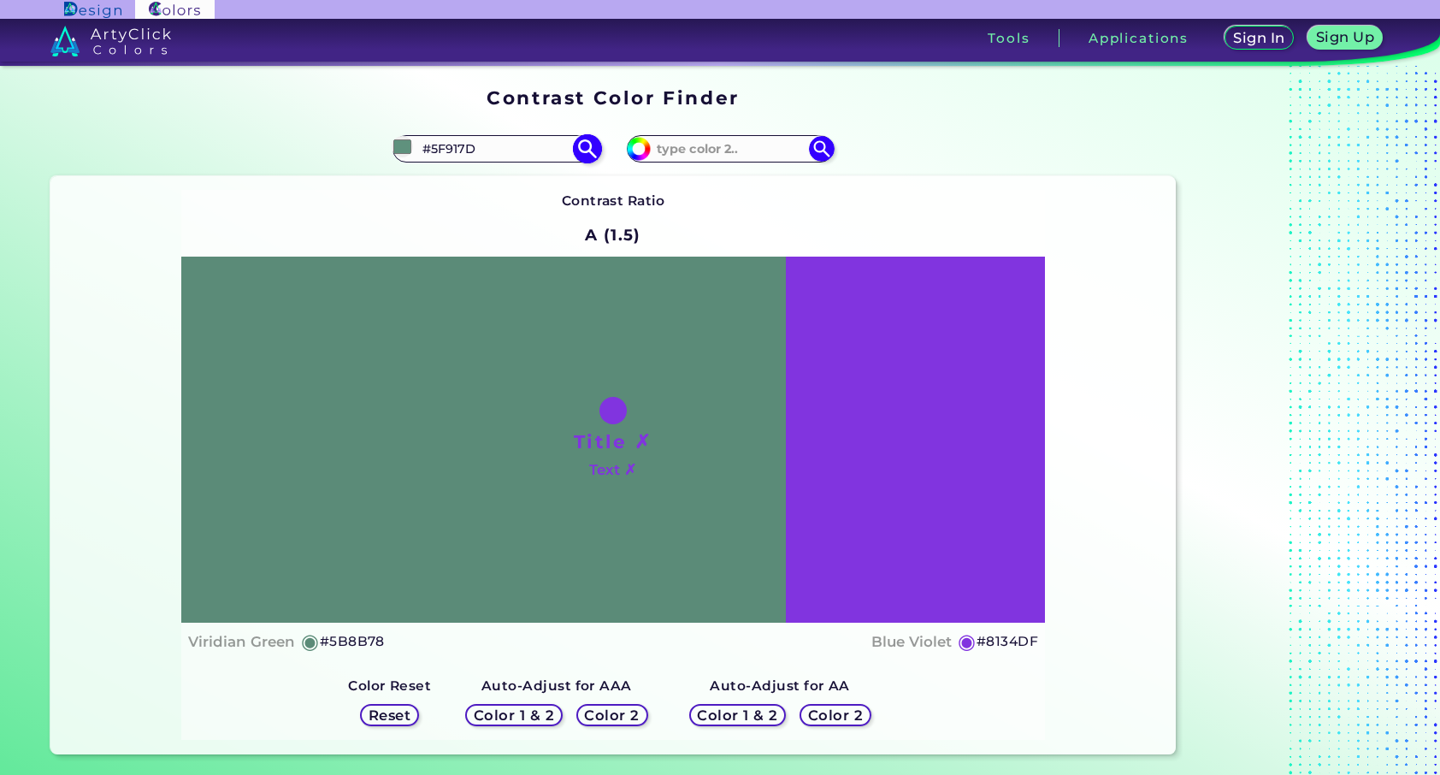
type input "#619480"
type input "#639782"
type input "#659a85"
type input "#659A85"
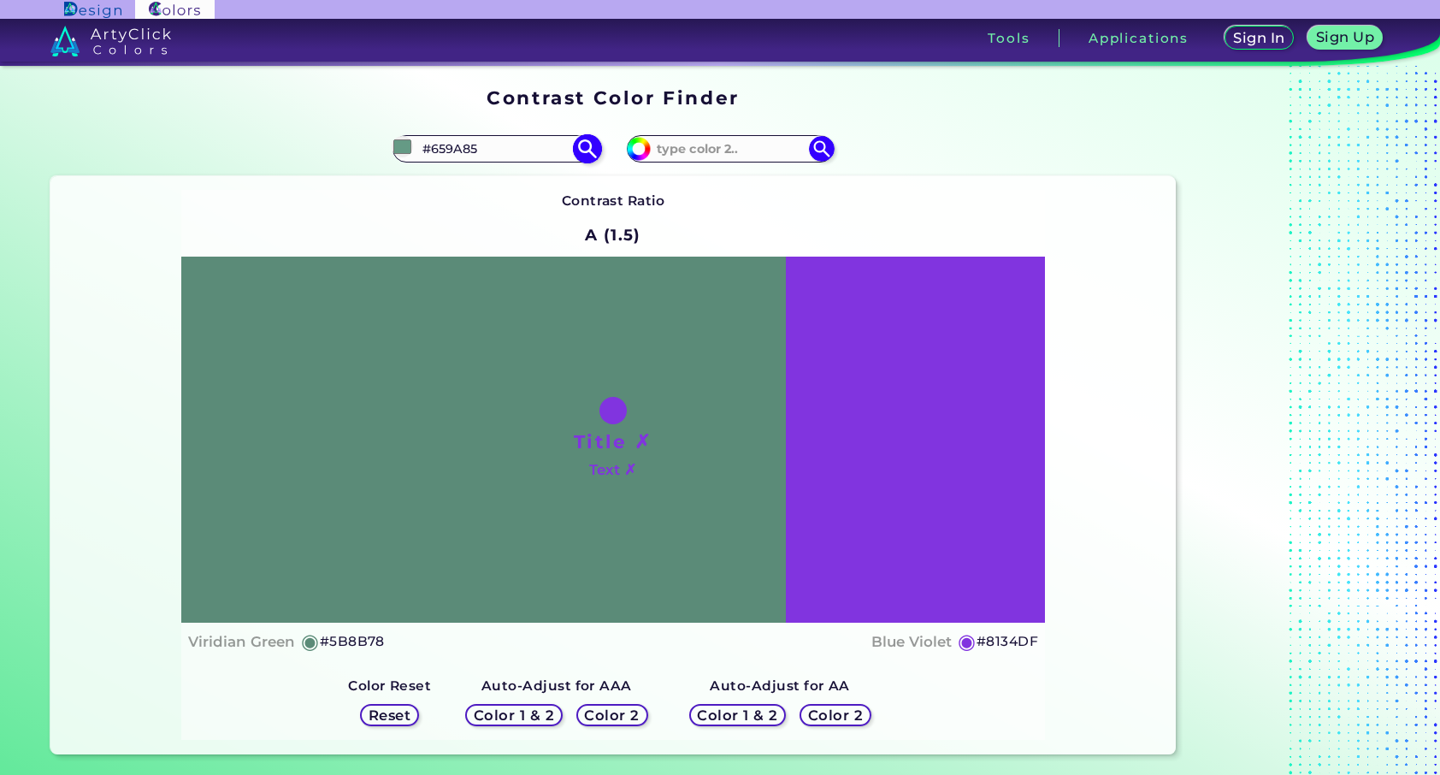
type input "#669985"
type input "#659a85"
type input "#659A85"
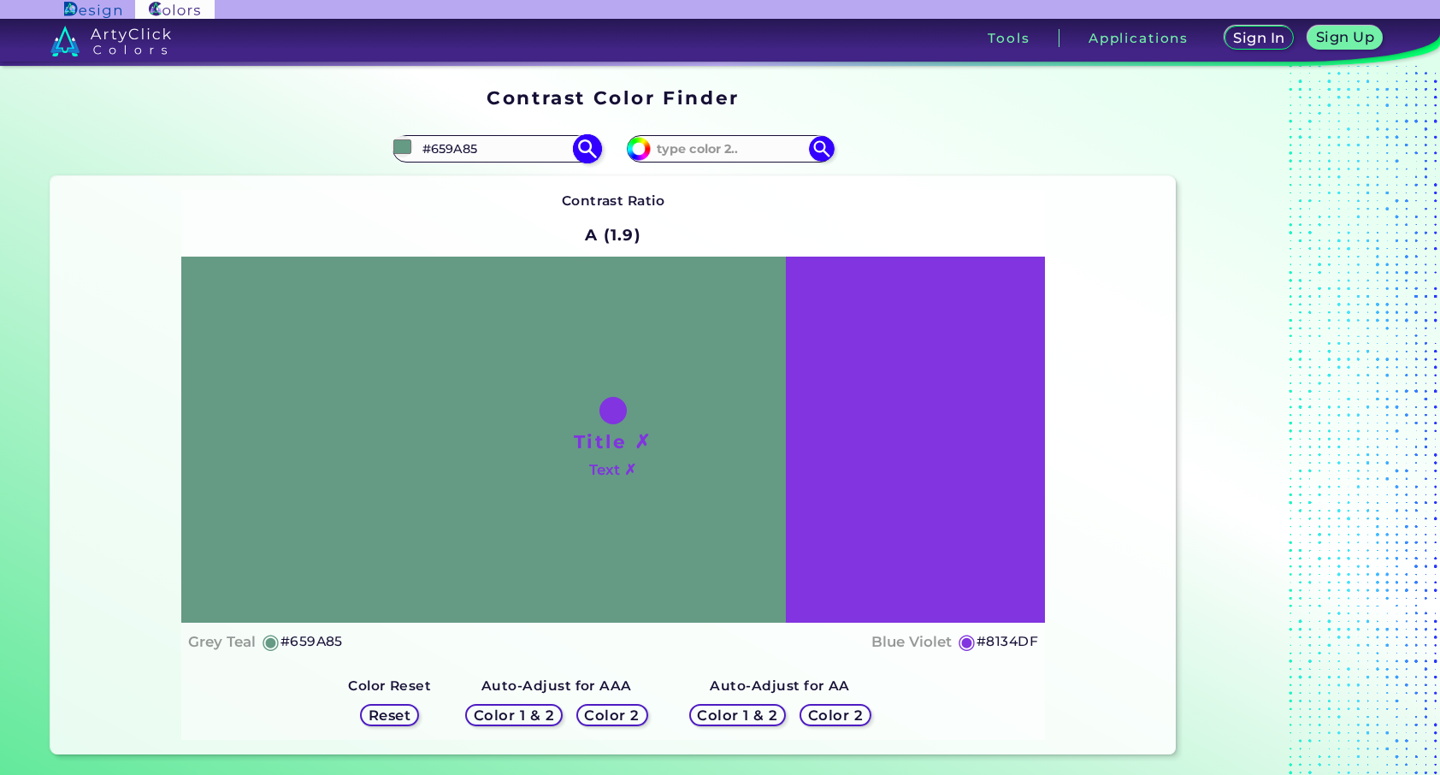
type input "#689c87"
type input "#689C87"
type input "#6b9e8a"
type input "#6B9E8A"
type input "#6c9d89"
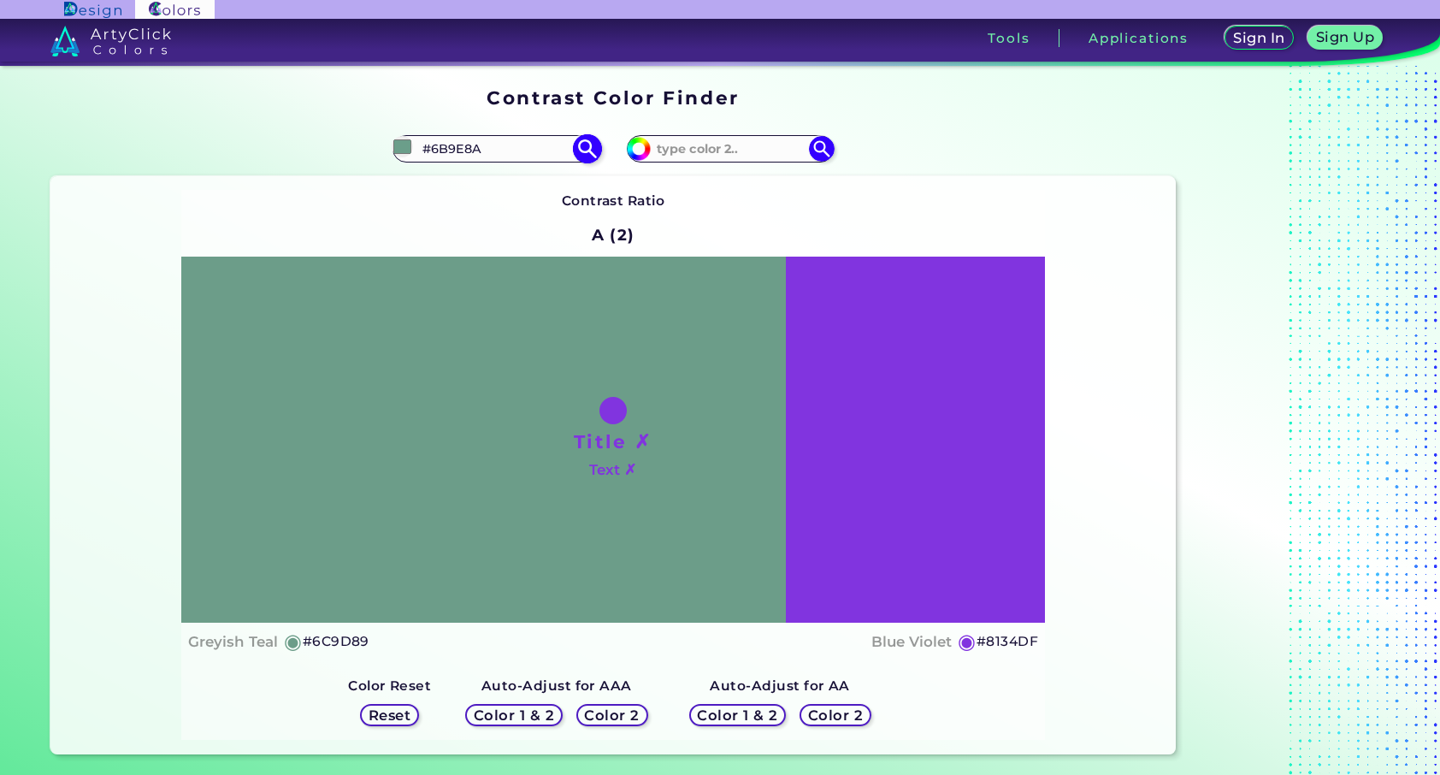
type input "#6C9D89"
type input "#6b9e8a"
type input "#6B9E8A"
type input "#6ea08c"
type input "#6EA08C"
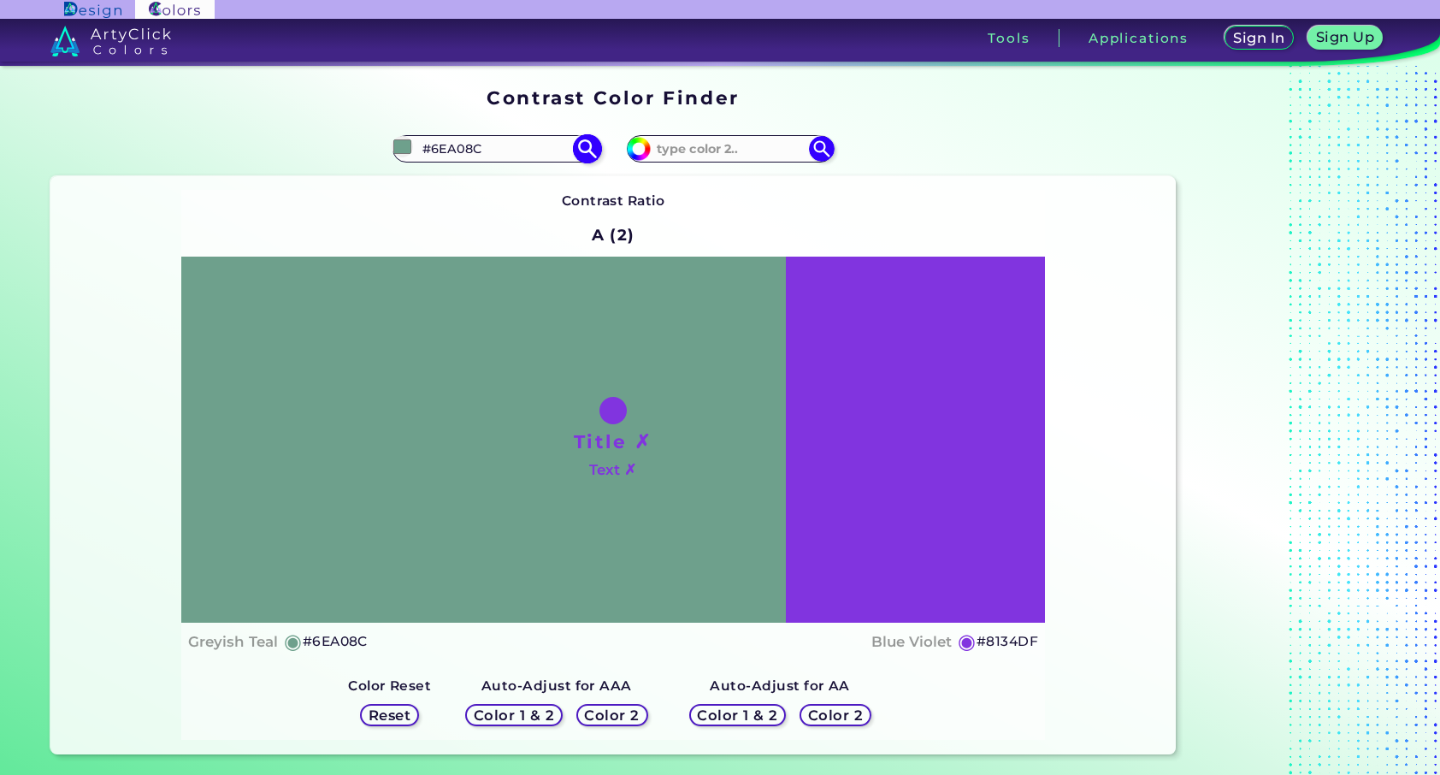
type input "#6ea08c"
click at [580, 151] on img at bounding box center [587, 148] width 30 height 30
click at [585, 148] on img at bounding box center [587, 148] width 30 height 30
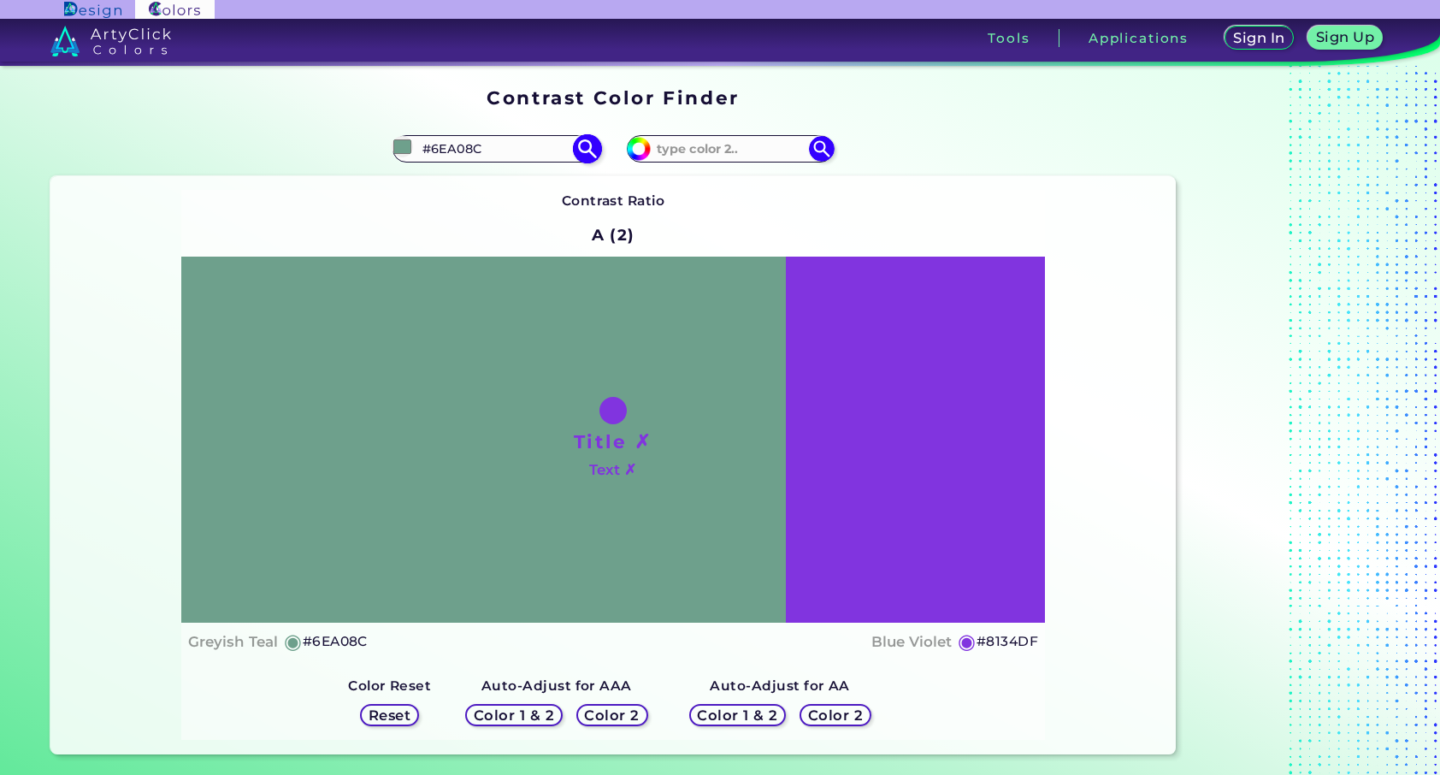
click at [585, 148] on img at bounding box center [587, 148] width 30 height 30
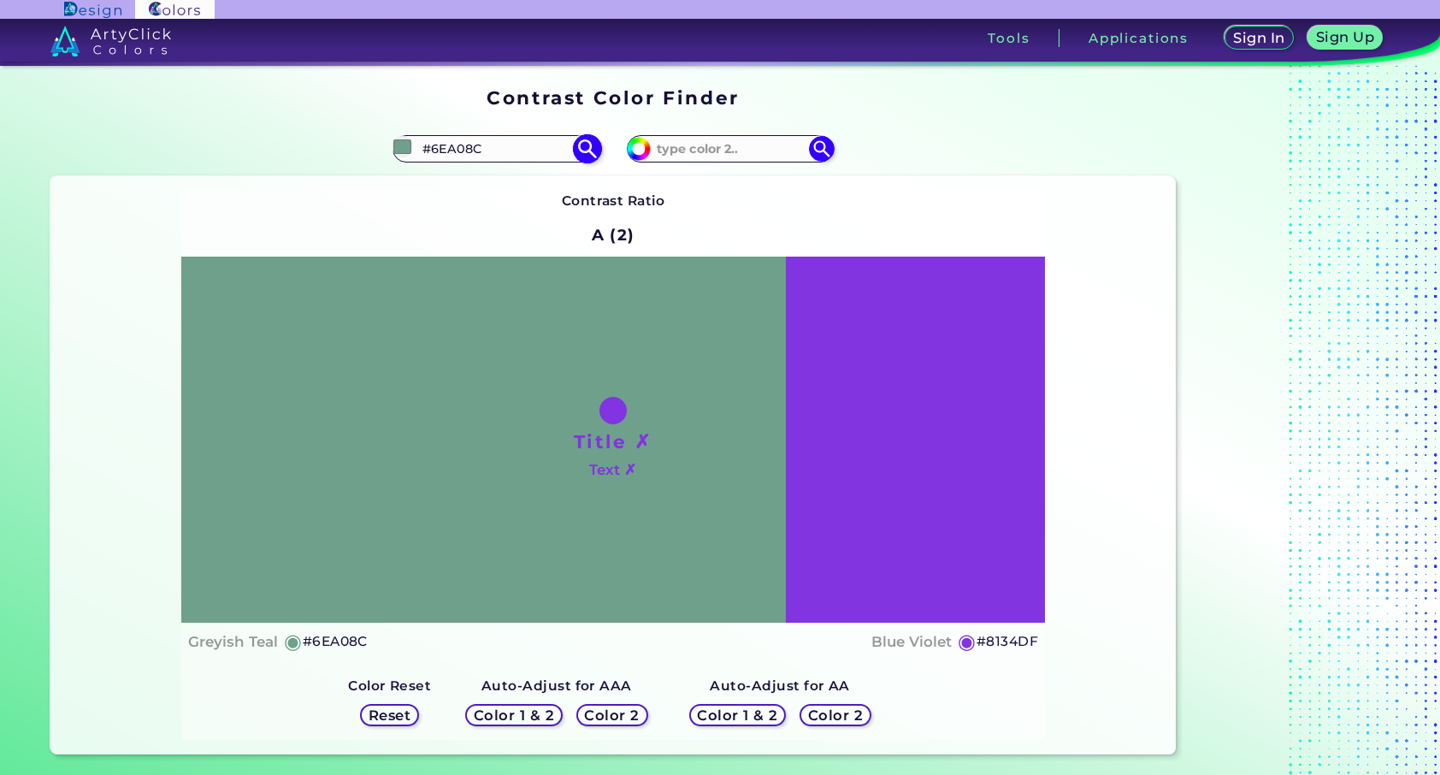
click at [585, 148] on img at bounding box center [587, 148] width 30 height 30
click at [636, 713] on h5 "Color 2" at bounding box center [613, 715] width 50 height 13
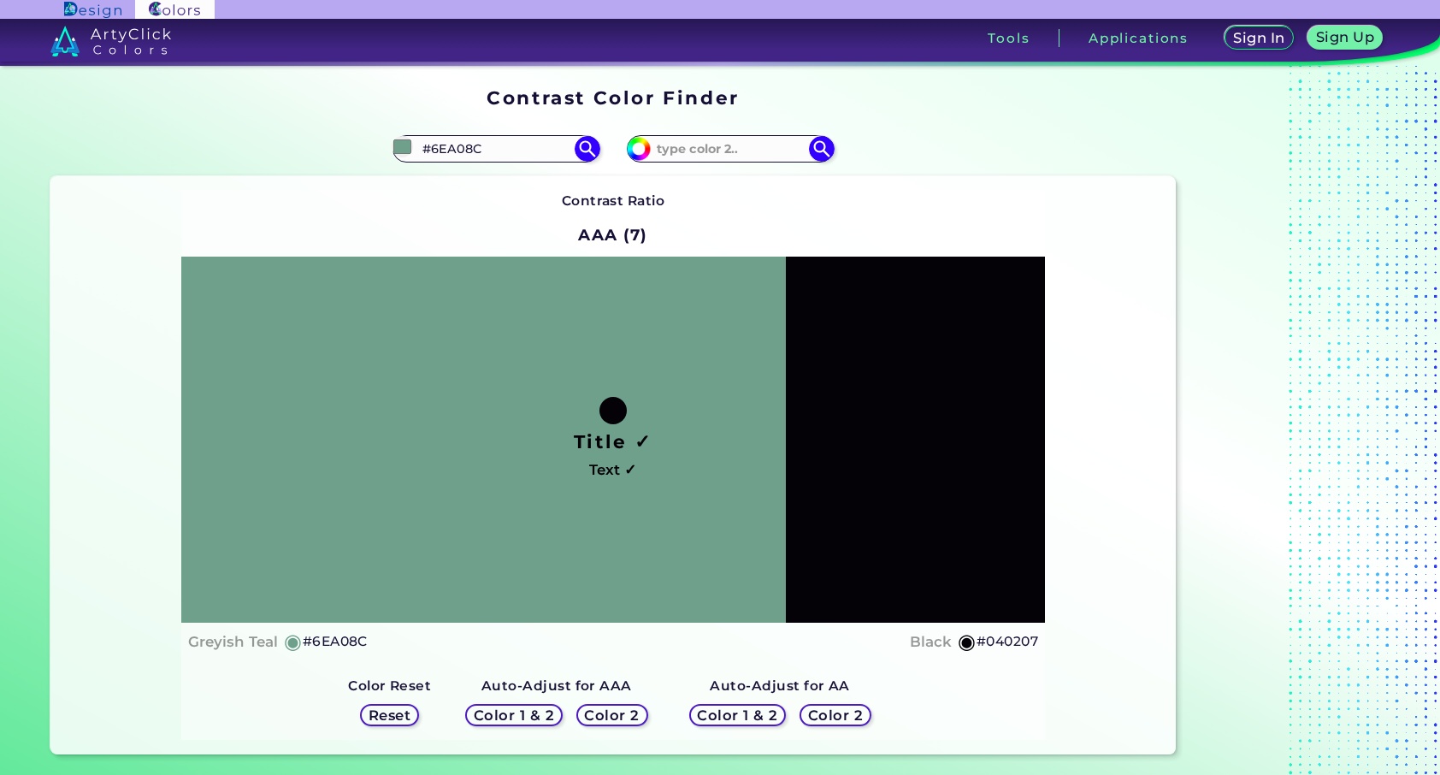
click at [852, 713] on h5 "Color 2" at bounding box center [836, 715] width 50 height 13
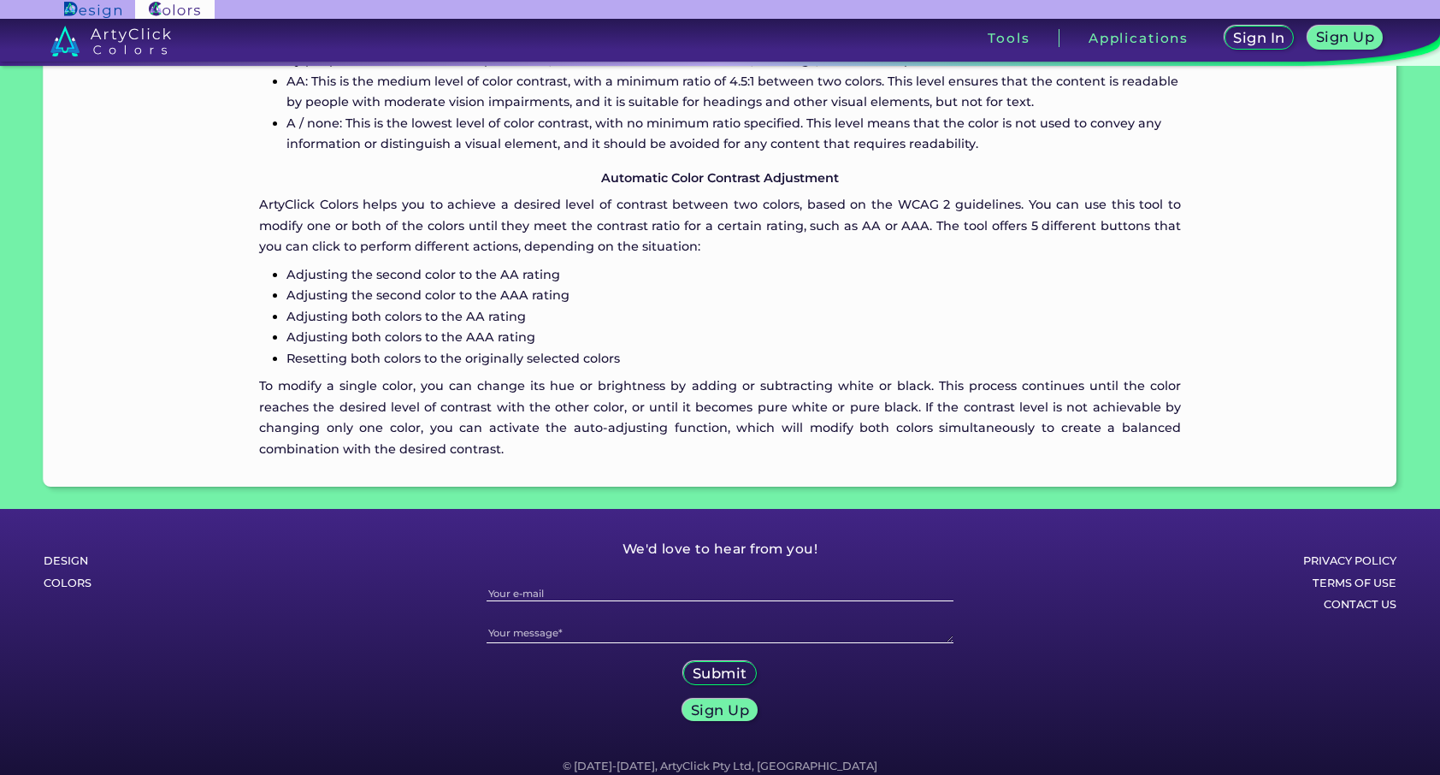
scroll to position [1646, 0]
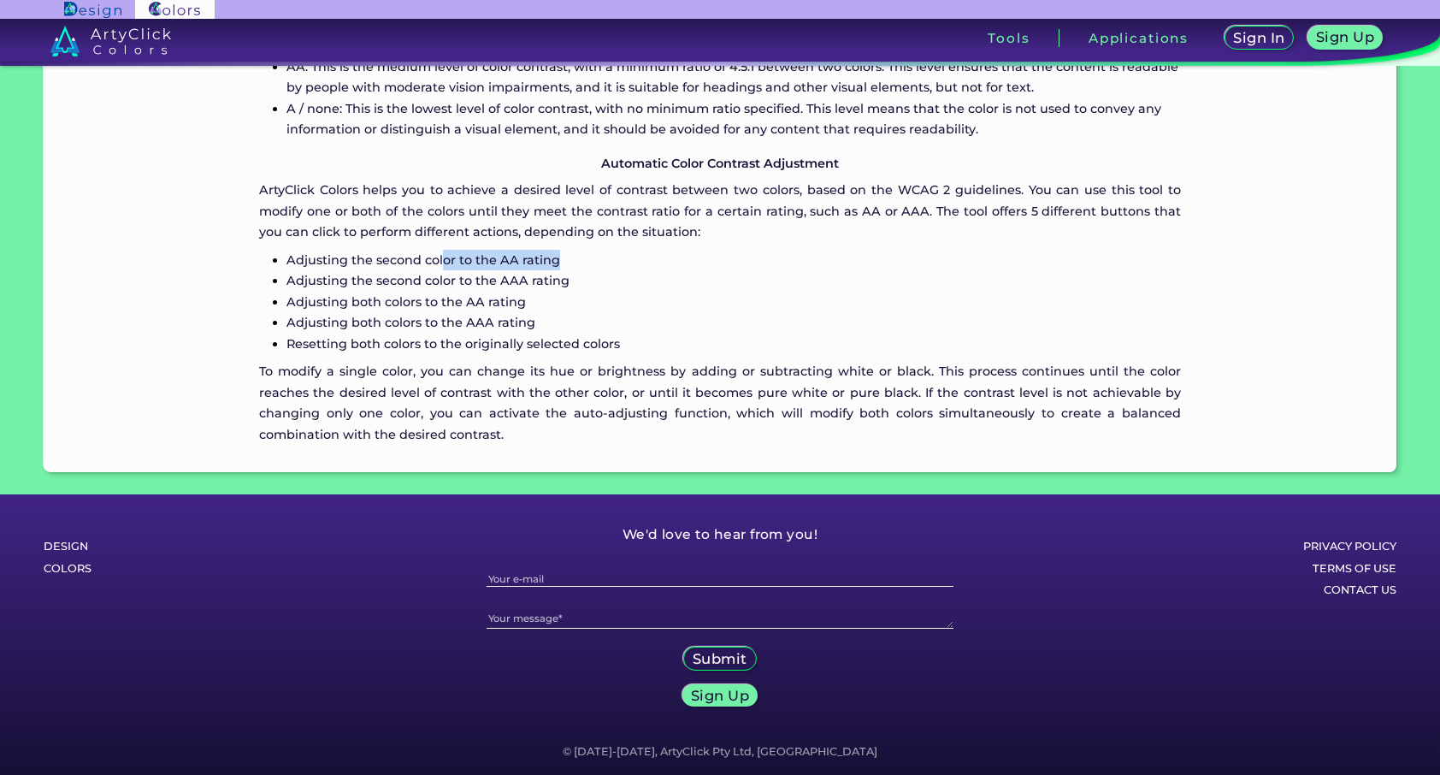
drag, startPoint x: 445, startPoint y: 257, endPoint x: 602, endPoint y: 256, distance: 157.4
click at [602, 256] on p "Adjusting the second color to the AA rating" at bounding box center [734, 260] width 895 height 21
click at [425, 186] on p "ArtyClick Colors helps you to achieve a desired level of contrast between two c…" at bounding box center [720, 211] width 922 height 62
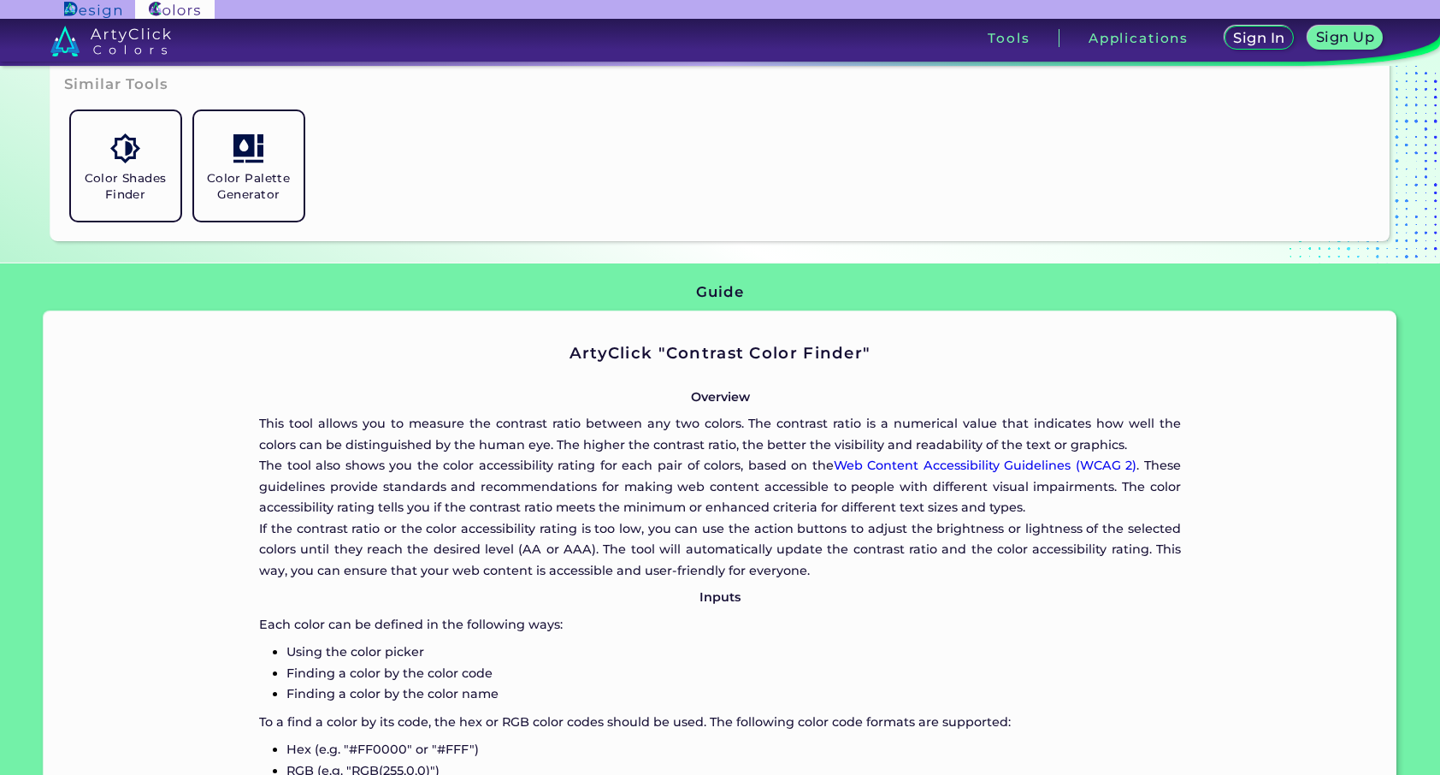
scroll to position [0, 0]
